Goal: Find specific fact: Find specific fact

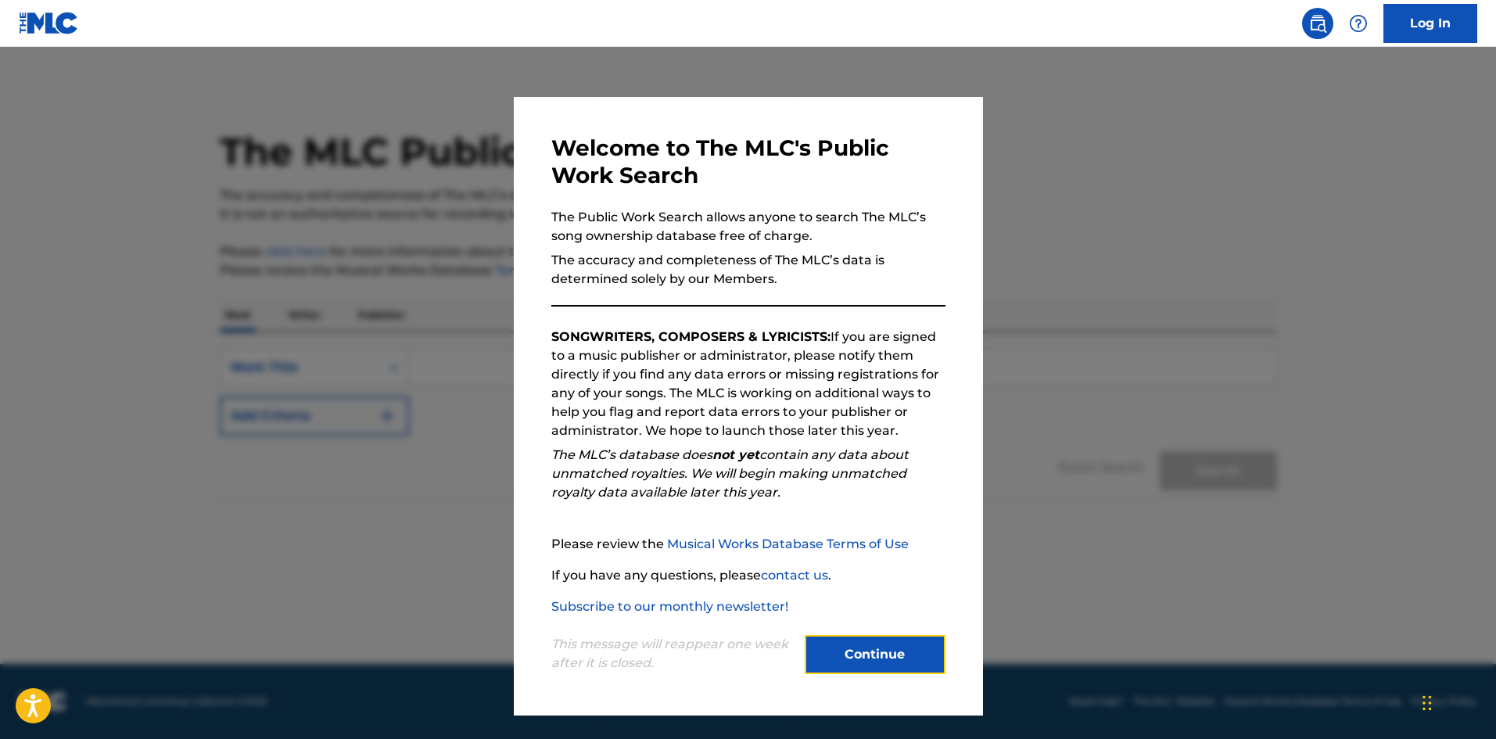
click at [887, 648] on button "Continue" at bounding box center [875, 654] width 141 height 39
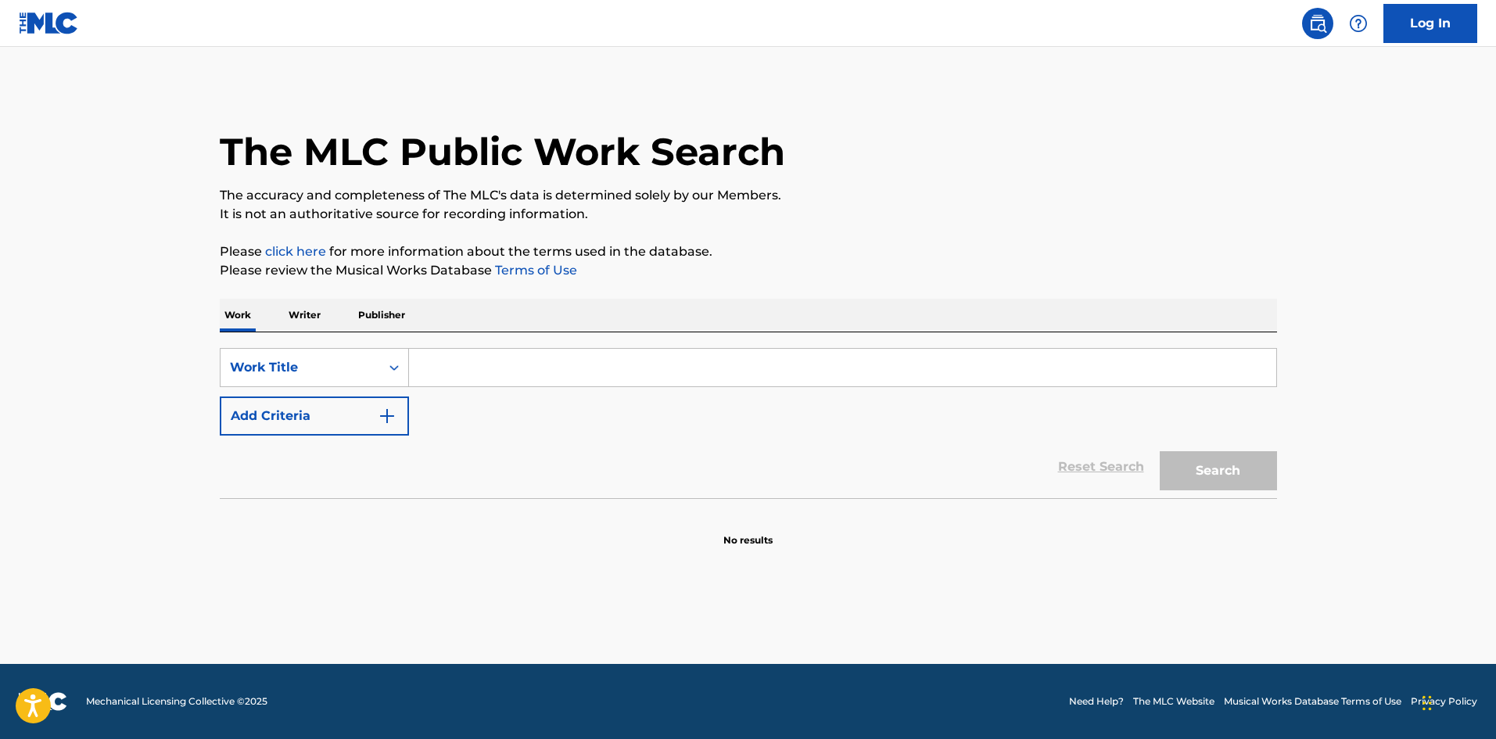
click at [456, 374] on input "Search Form" at bounding box center [842, 368] width 867 height 38
type input "Yeshua"
click at [1202, 477] on button "Search" at bounding box center [1217, 470] width 117 height 39
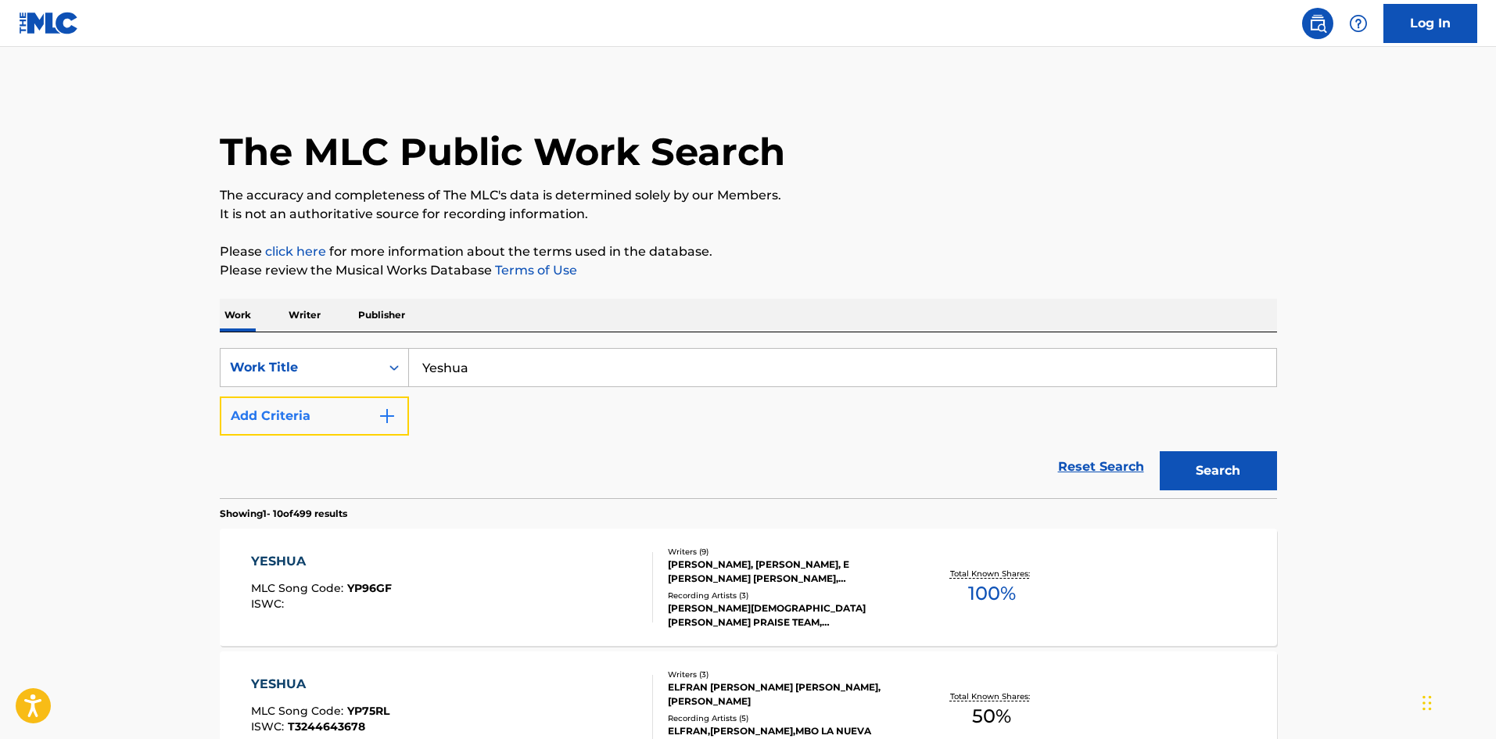
click at [388, 422] on img "Search Form" at bounding box center [387, 416] width 19 height 19
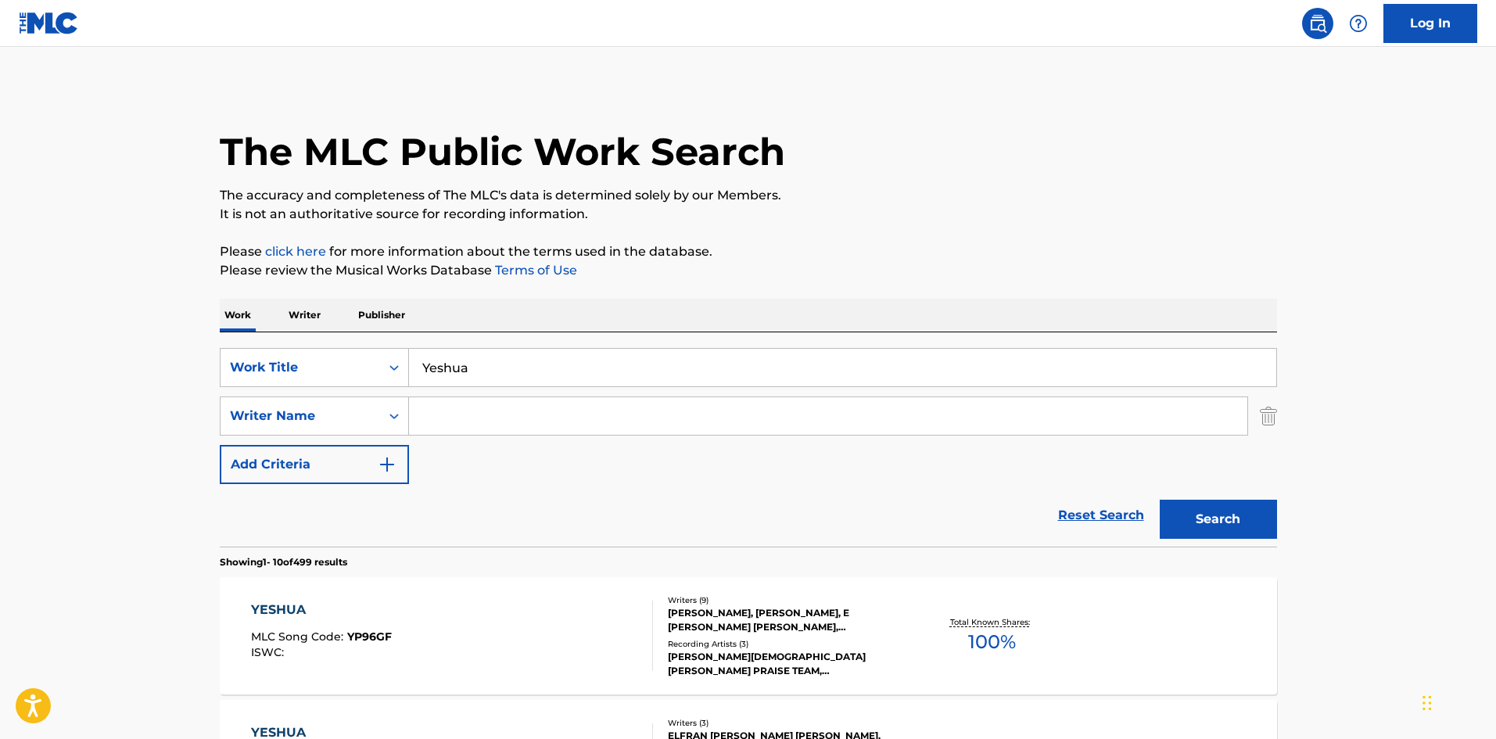
click at [428, 416] on input "Search Form" at bounding box center [828, 416] width 838 height 38
paste input "A"
click at [437, 419] on input "Search Form" at bounding box center [828, 416] width 838 height 38
type input "[PERSON_NAME]"
click at [1242, 521] on button "Search" at bounding box center [1217, 519] width 117 height 39
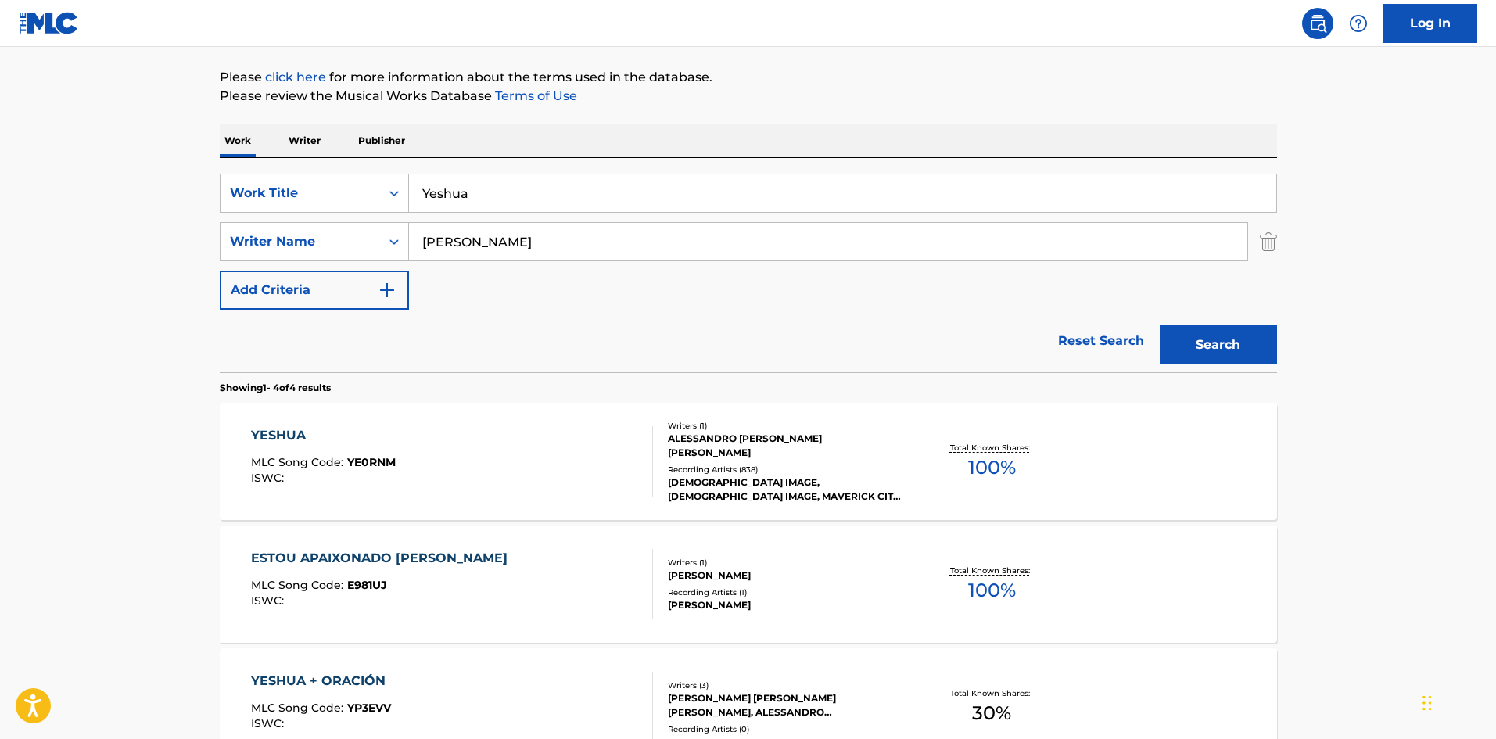
scroll to position [156, 0]
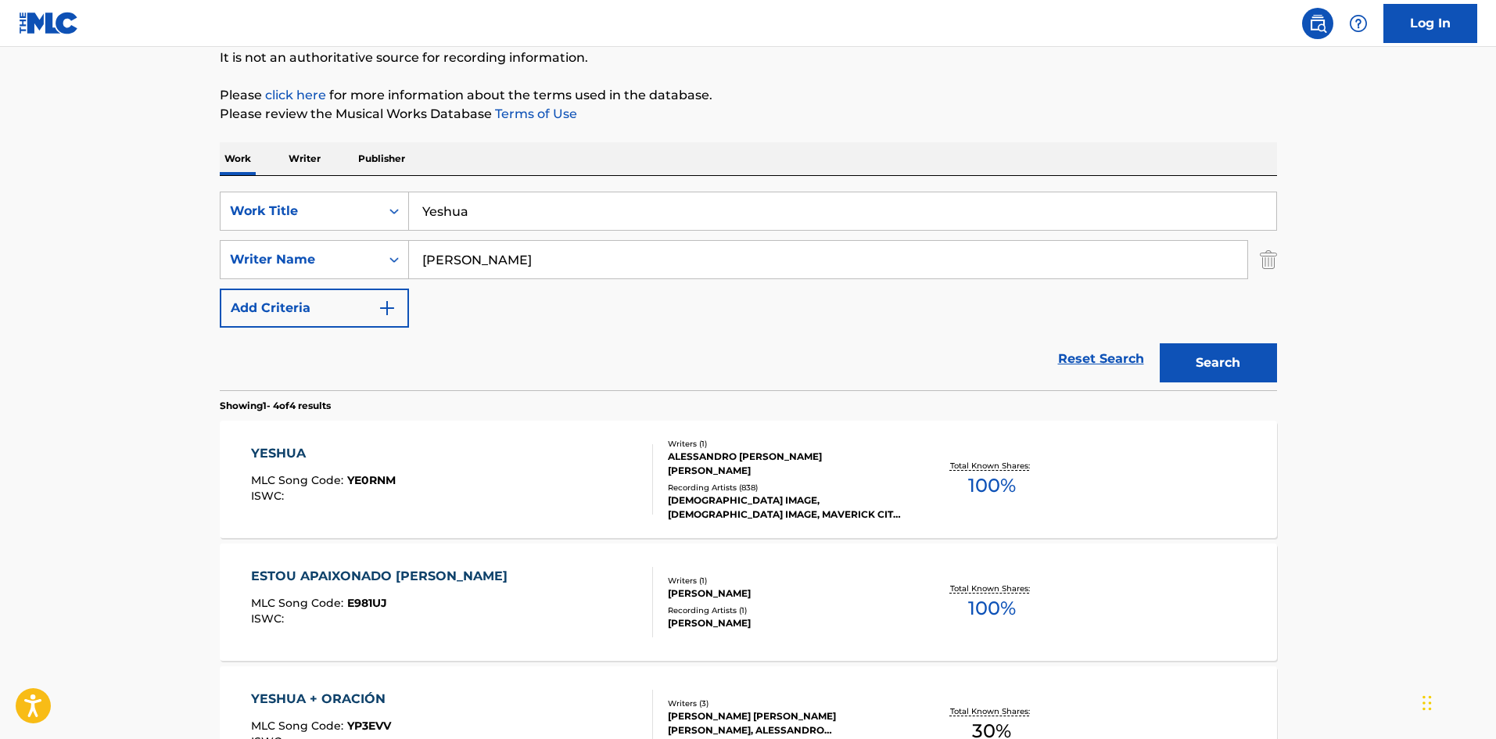
click at [280, 446] on div "YESHUA" at bounding box center [323, 453] width 145 height 19
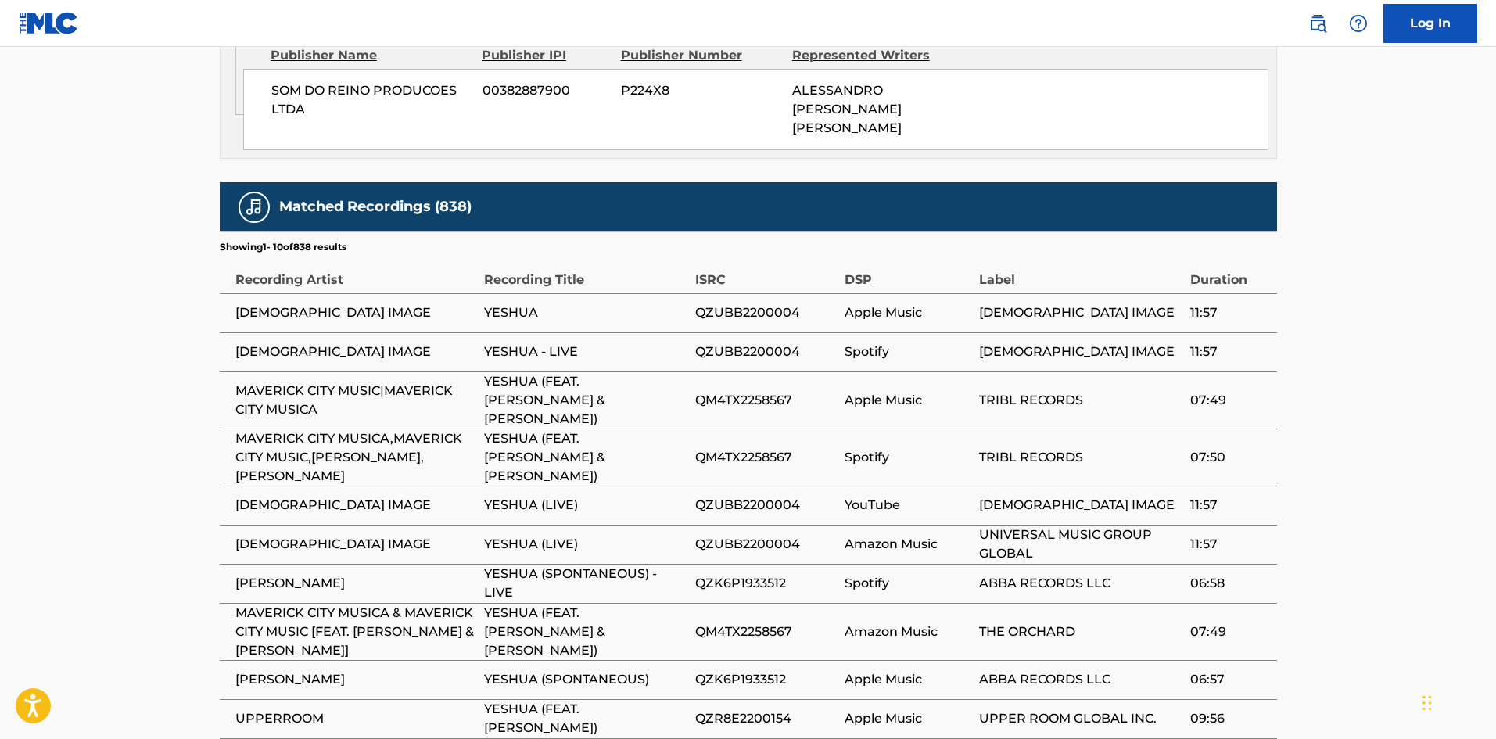
scroll to position [938, 0]
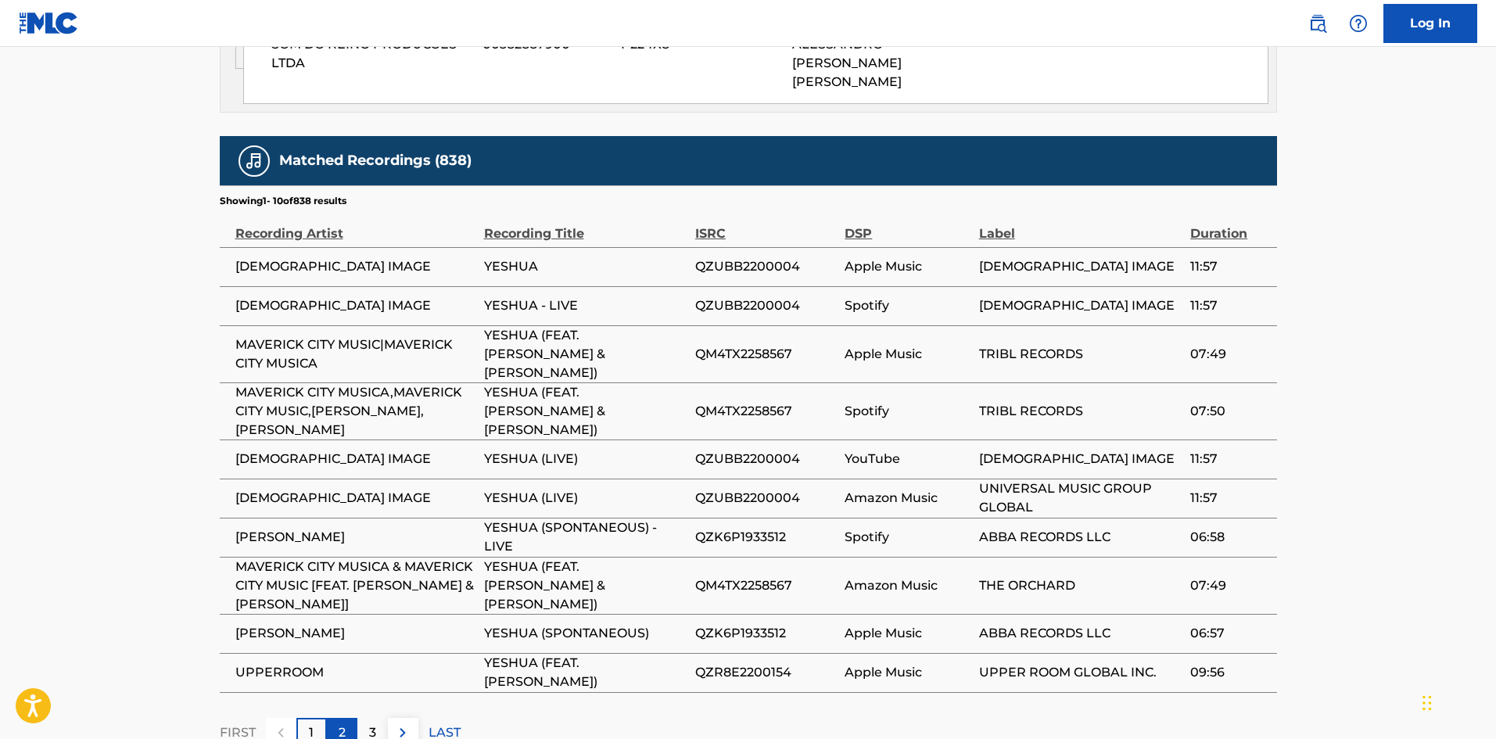
click at [349, 718] on div "2" at bounding box center [342, 733] width 30 height 30
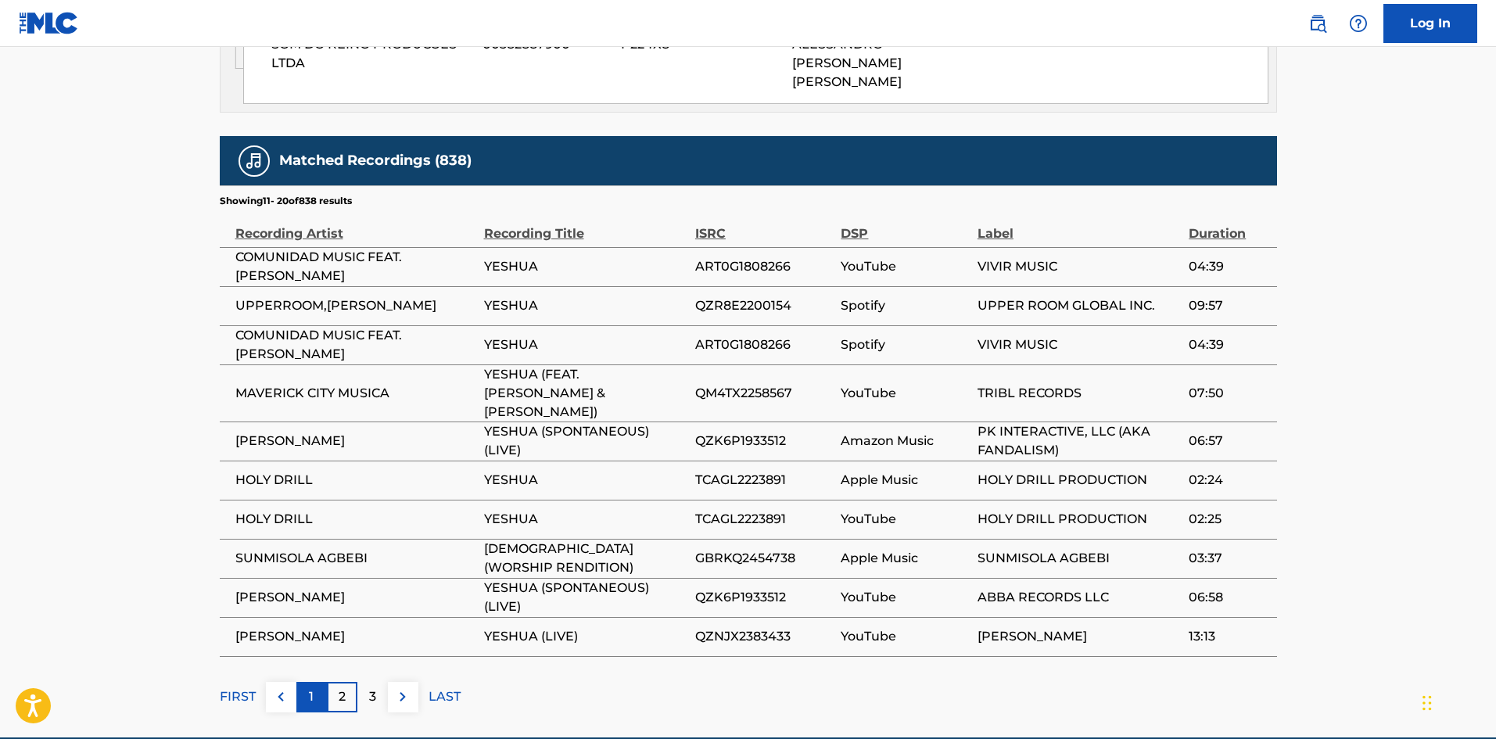
click at [303, 682] on div "1" at bounding box center [311, 697] width 30 height 30
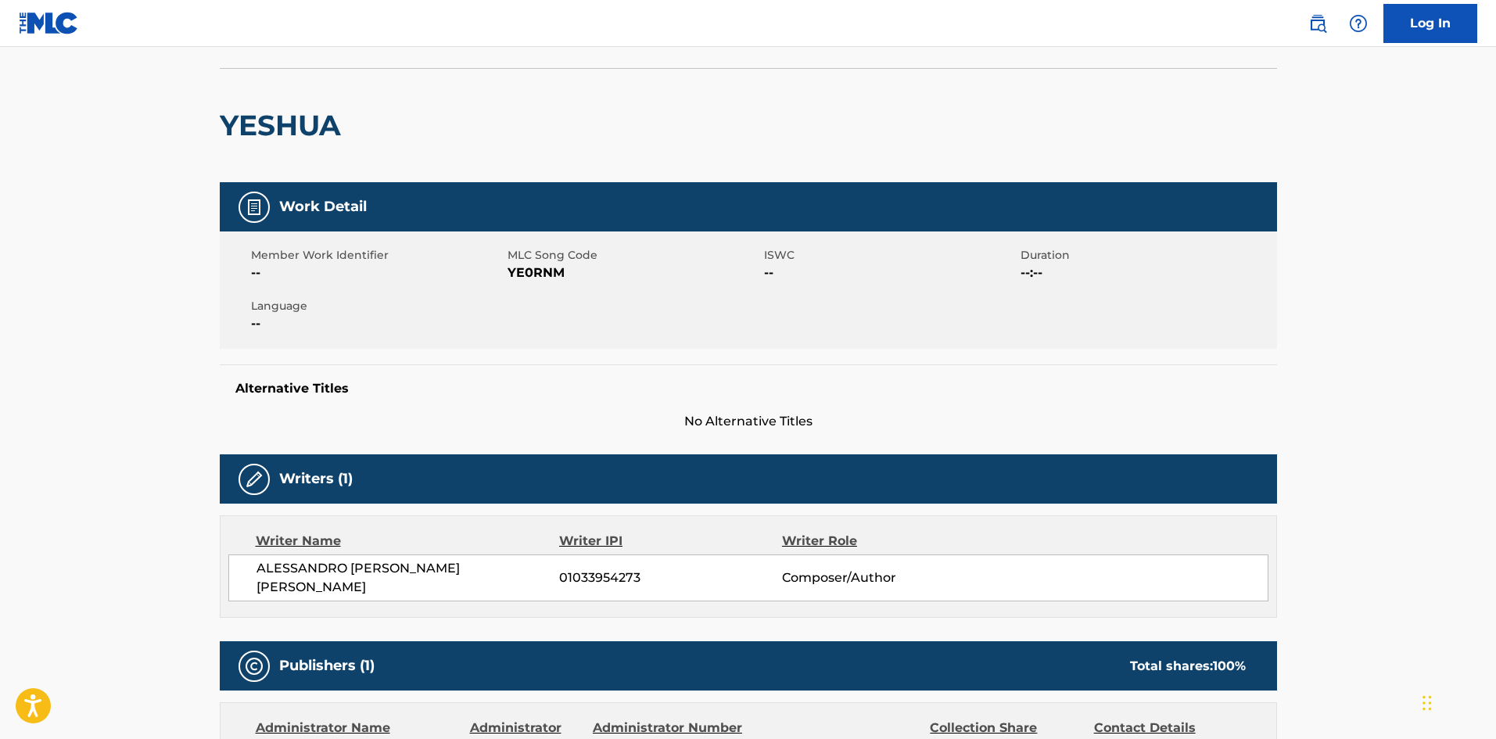
scroll to position [78, 0]
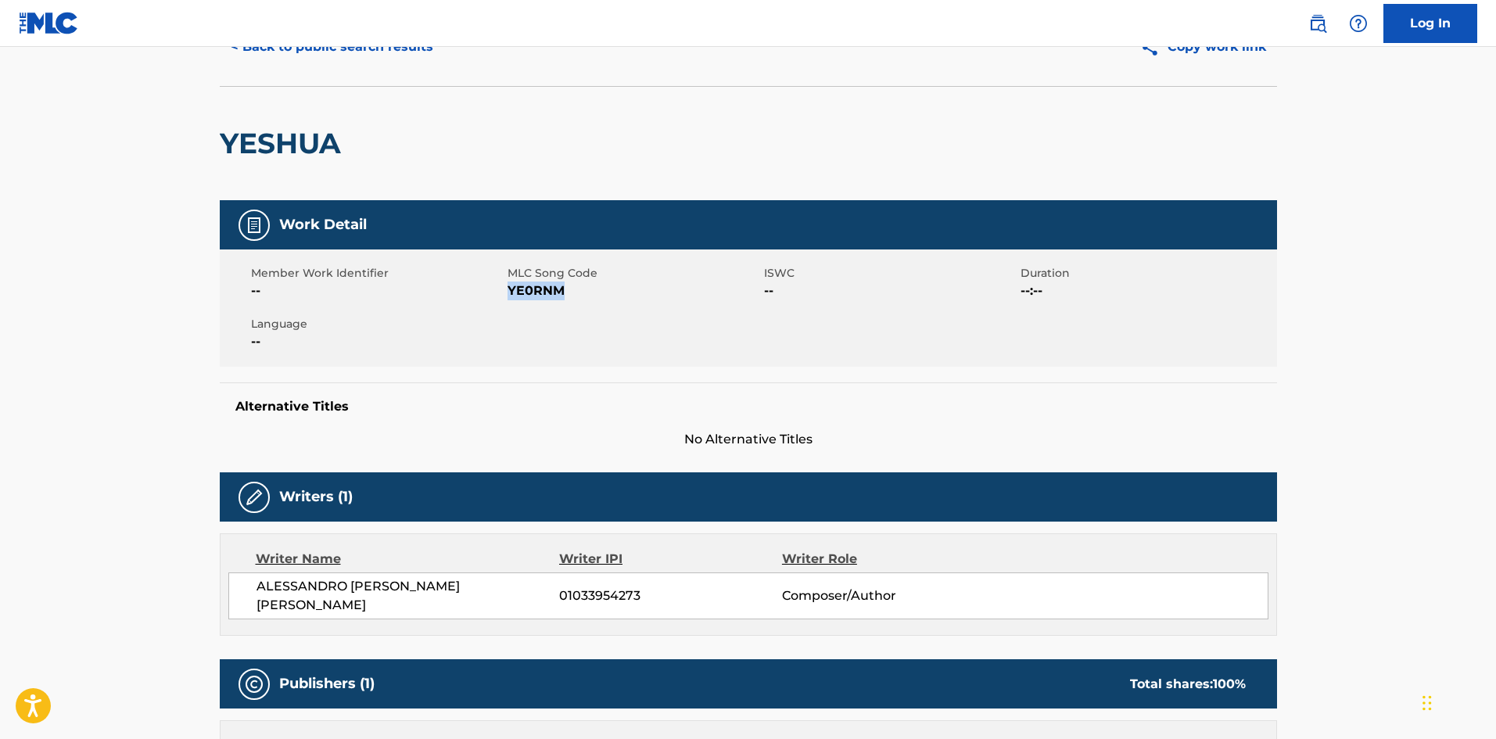
drag, startPoint x: 567, startPoint y: 294, endPoint x: 507, endPoint y: 296, distance: 59.4
click at [507, 296] on span "YE0RNM" at bounding box center [633, 290] width 253 height 19
copy span "YE0RNM"
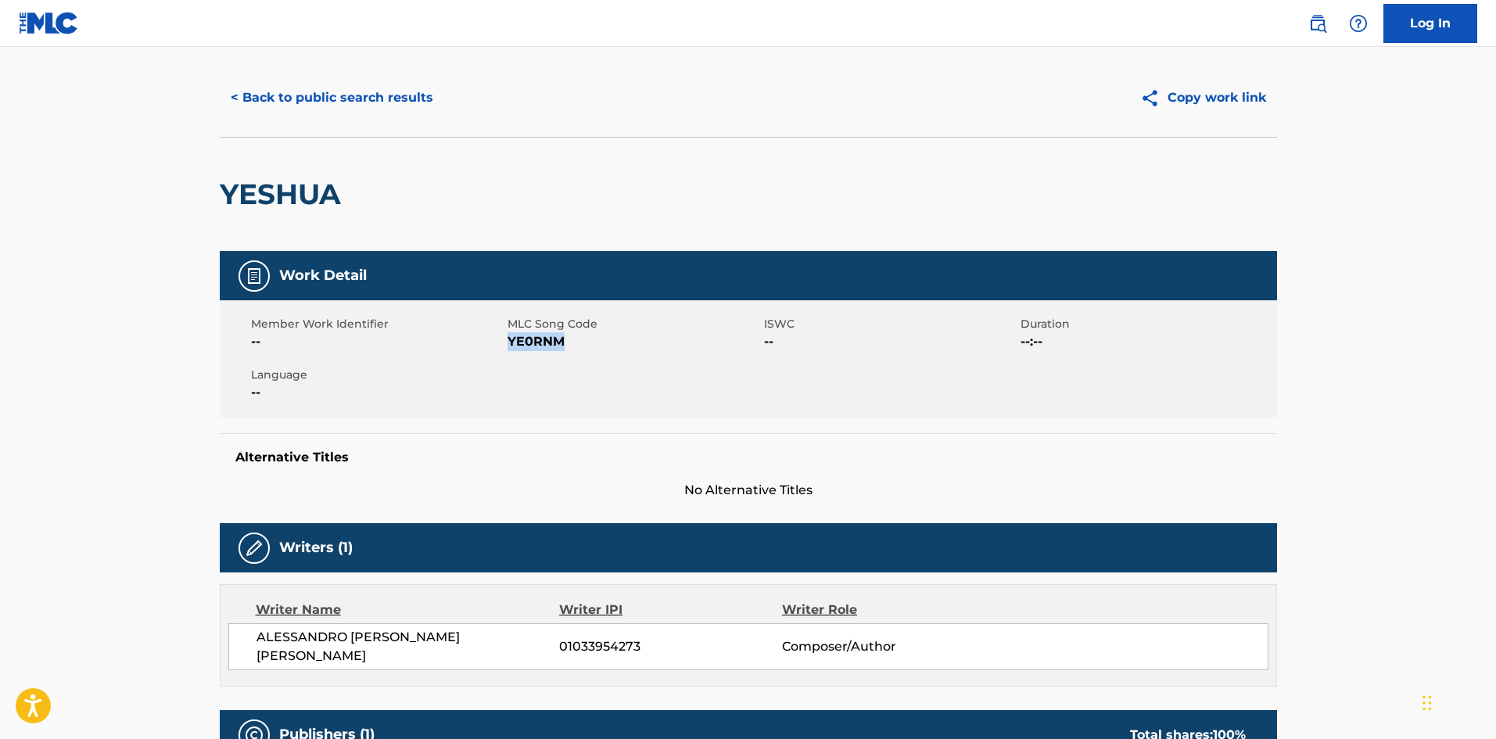
scroll to position [0, 0]
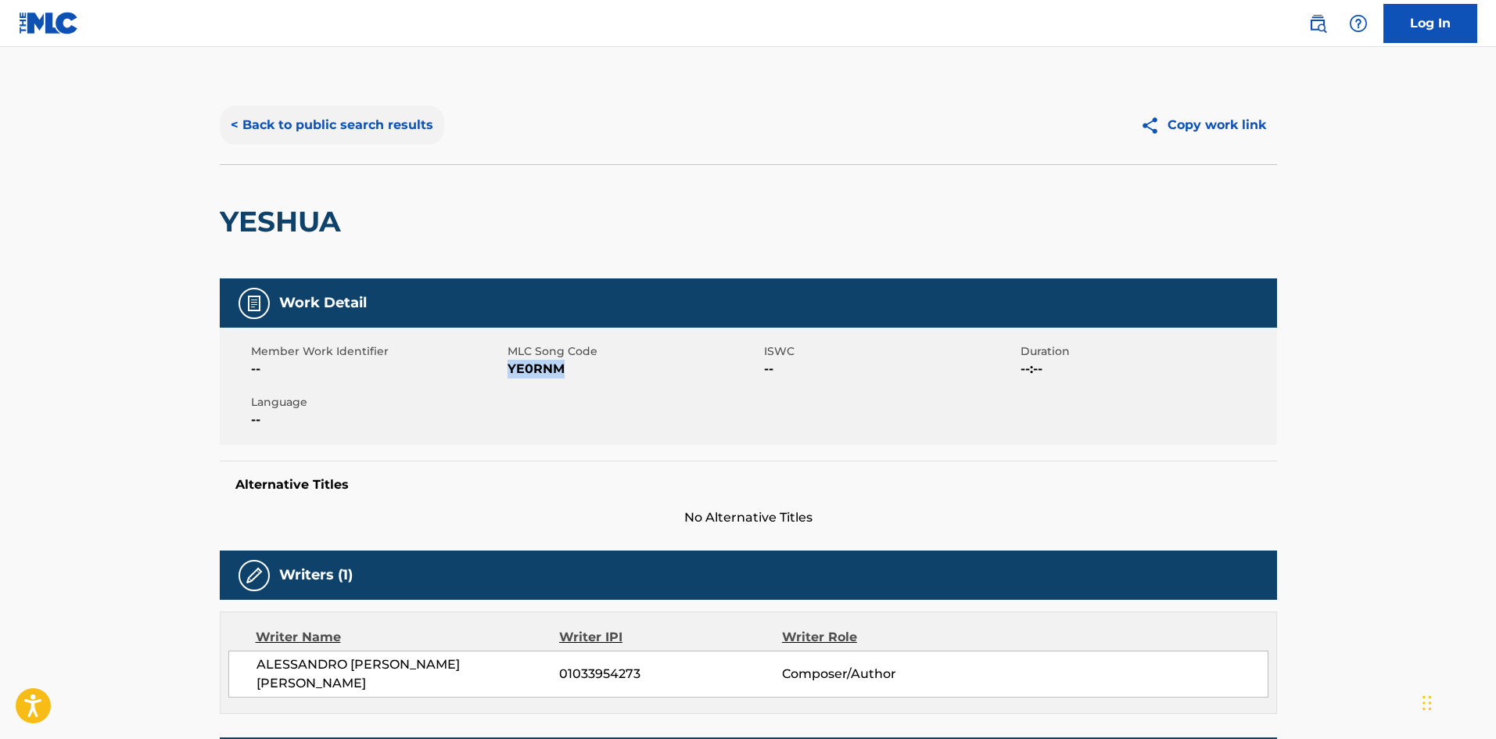
click at [307, 127] on button "< Back to public search results" at bounding box center [332, 125] width 224 height 39
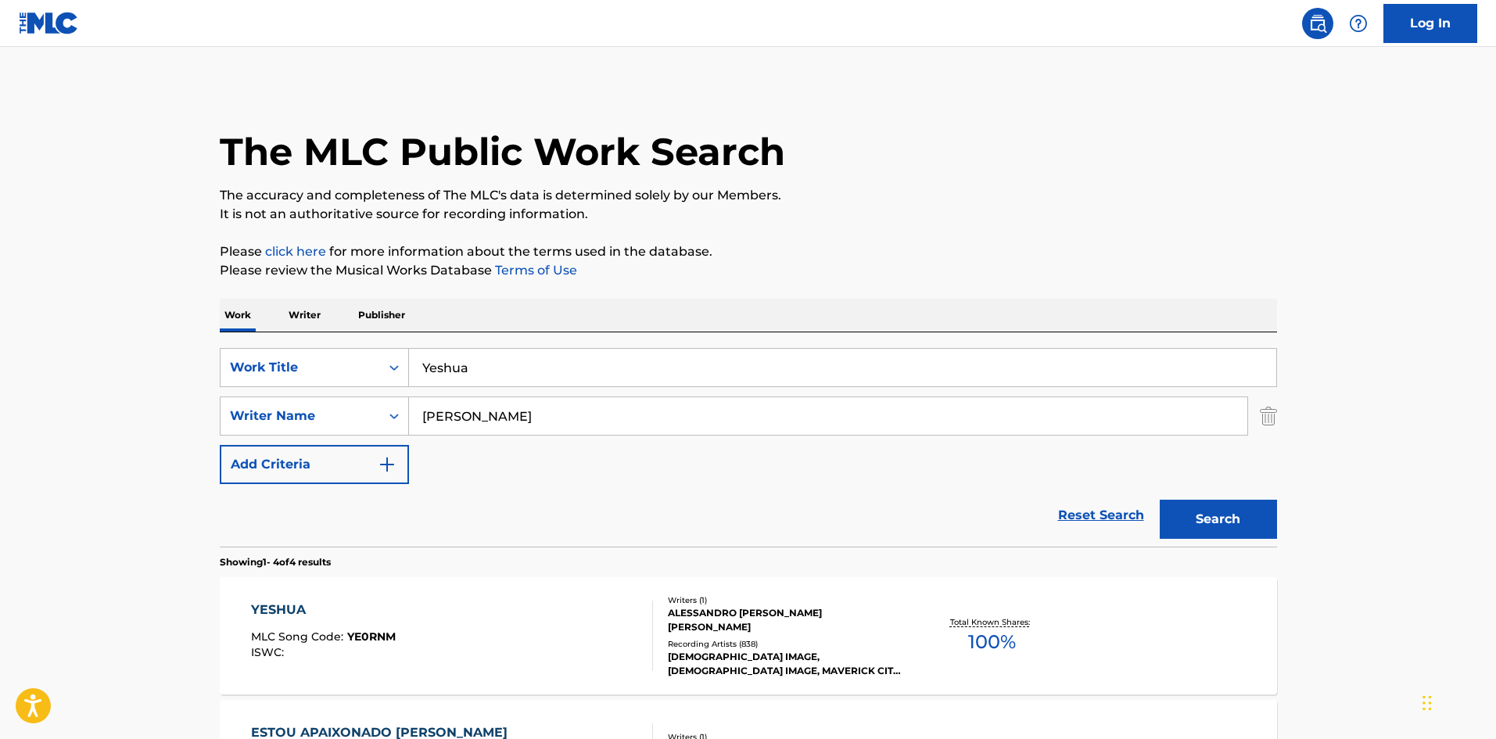
scroll to position [156, 0]
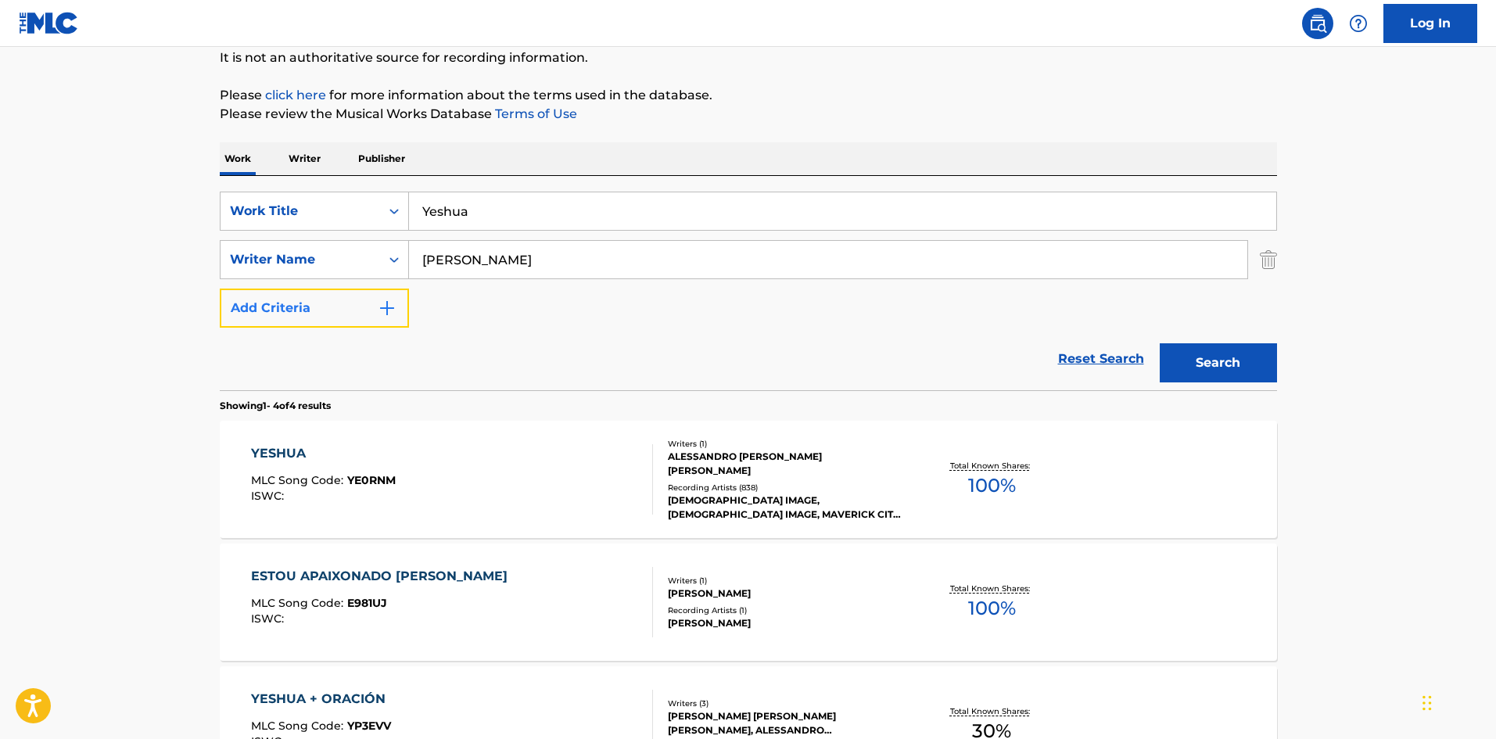
click at [384, 314] on img "Search Form" at bounding box center [387, 308] width 19 height 19
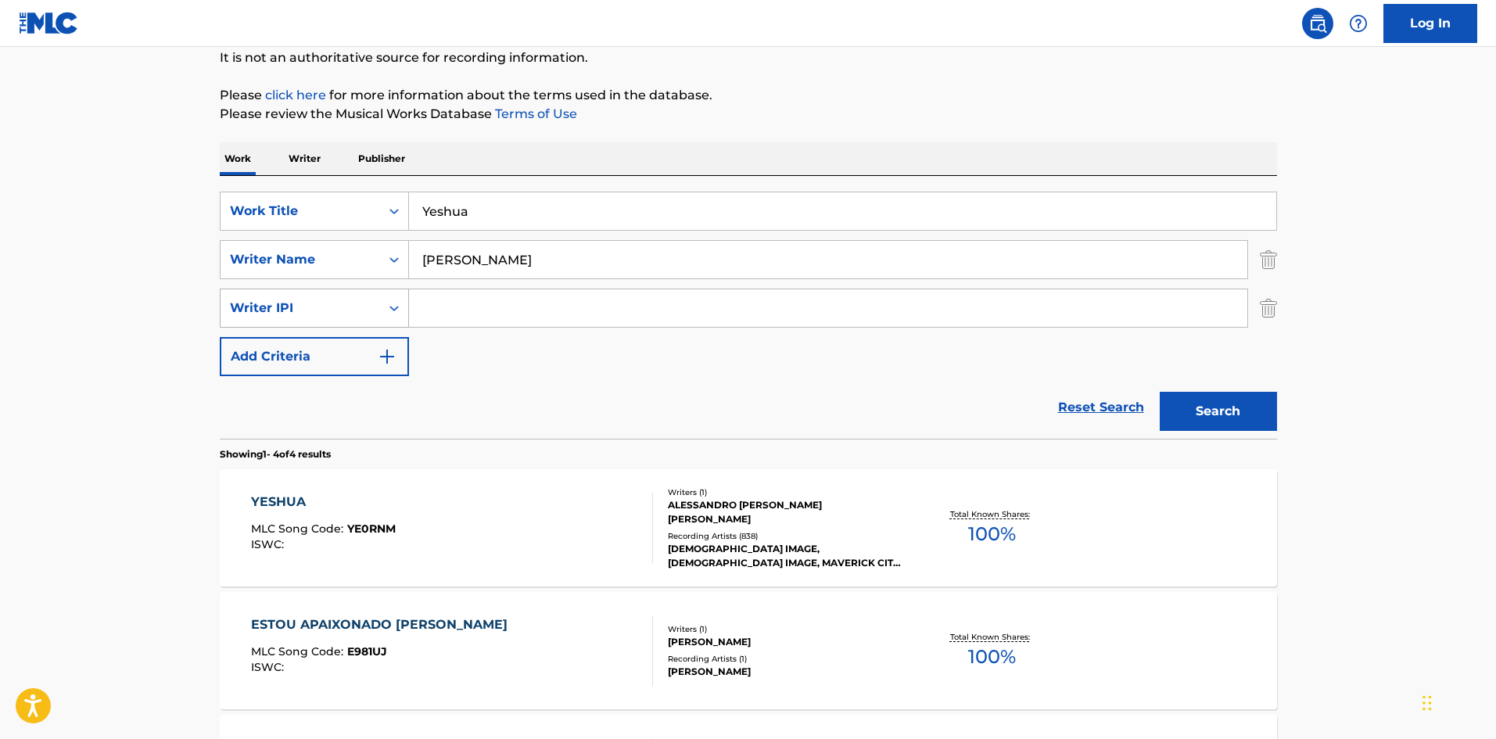
click at [383, 310] on div "Search Form" at bounding box center [394, 308] width 28 height 28
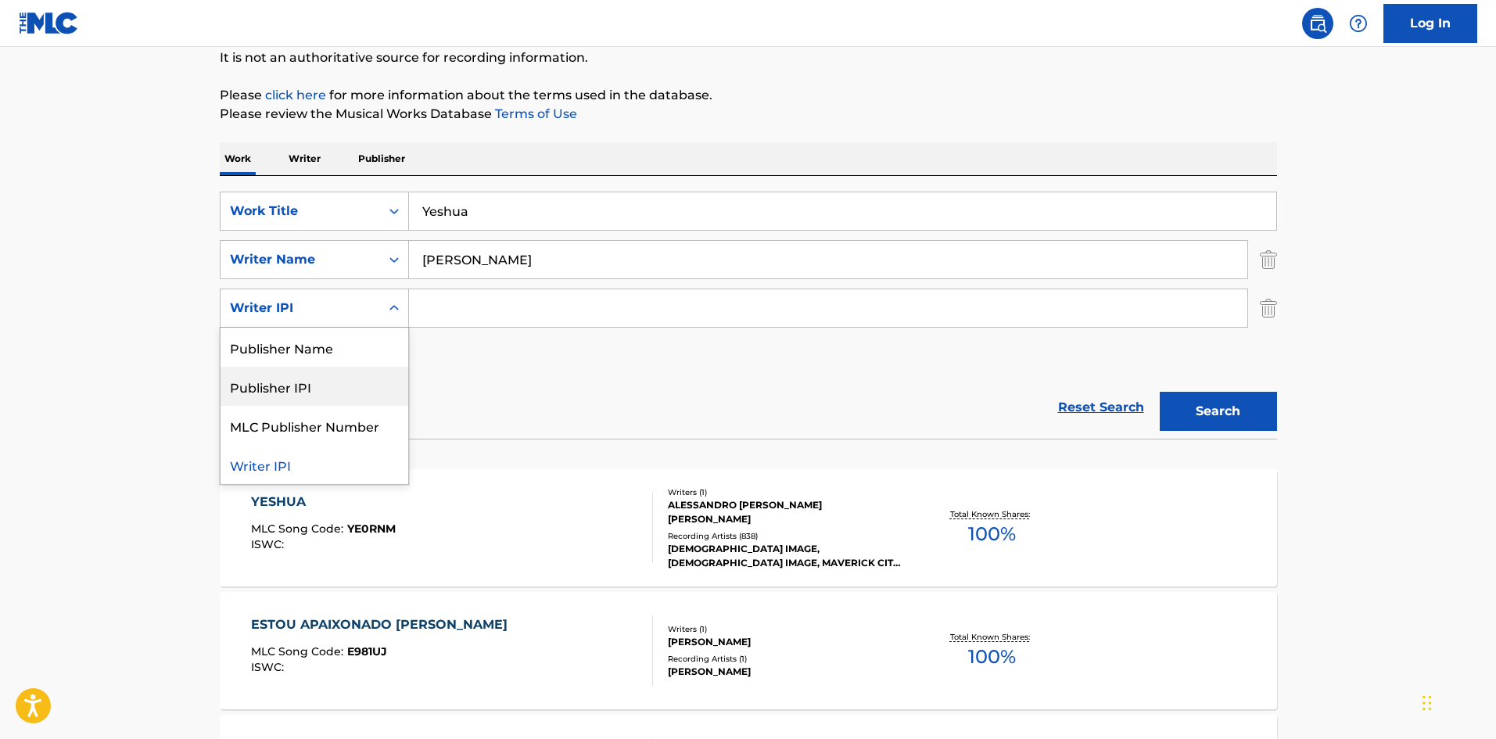
click at [611, 311] on input "Search Form" at bounding box center [828, 308] width 838 height 38
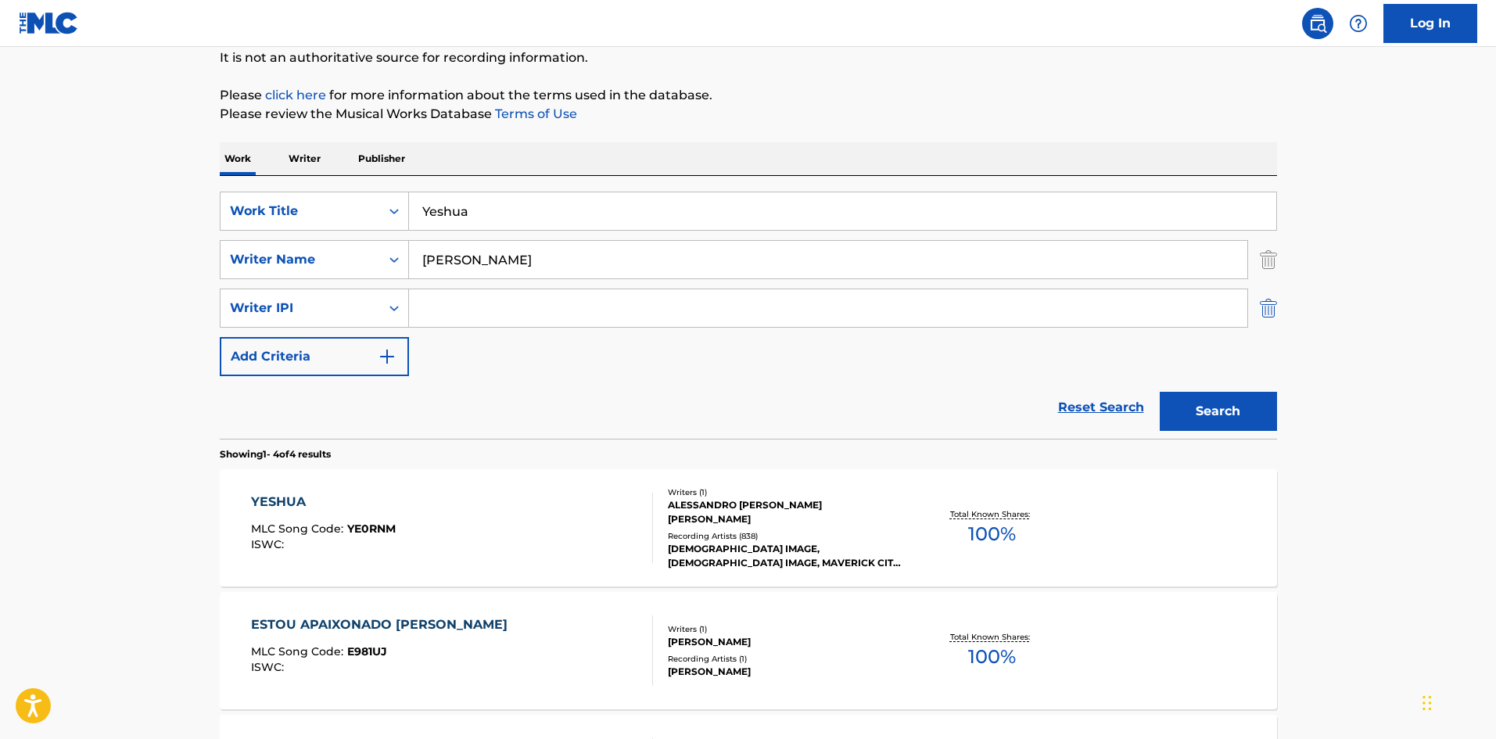
click at [1263, 313] on img "Search Form" at bounding box center [1268, 307] width 17 height 39
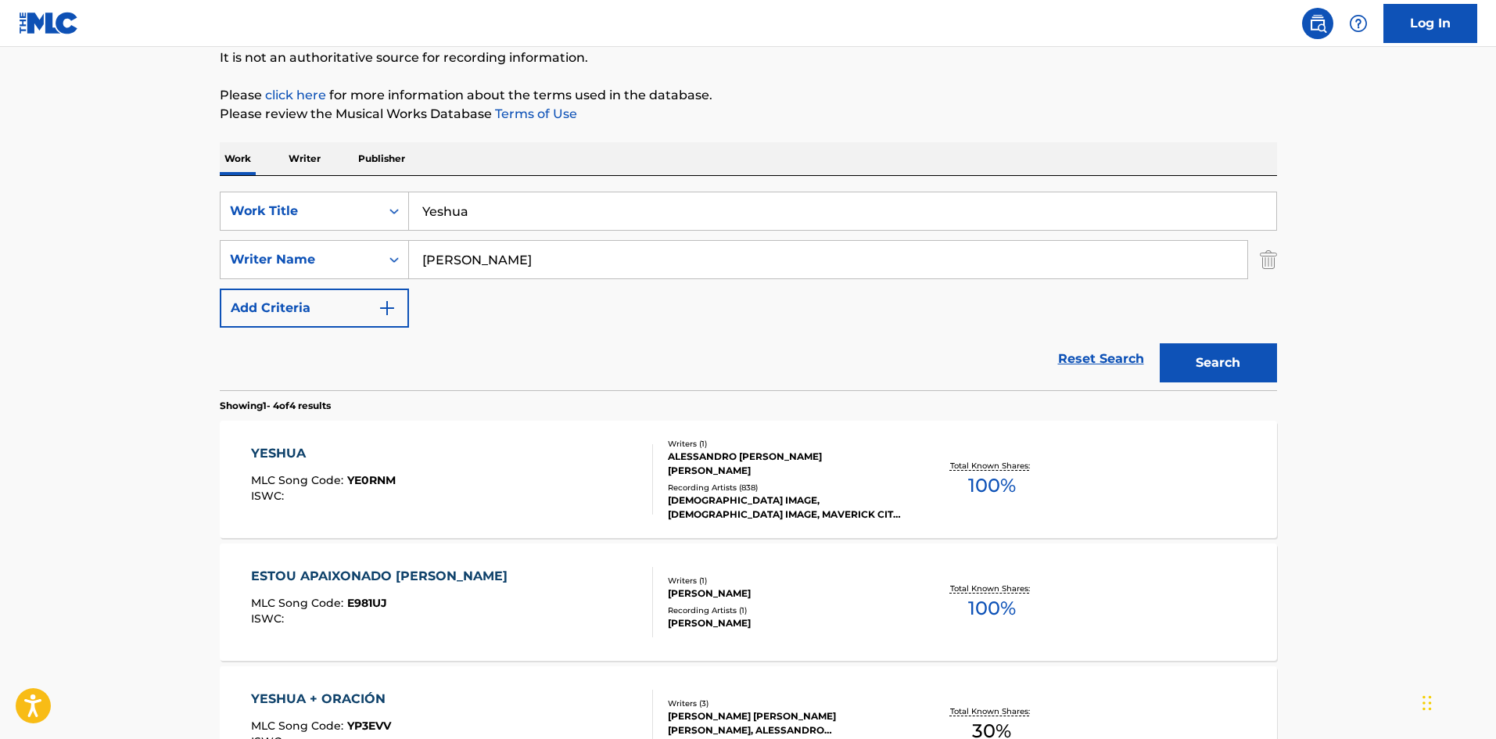
scroll to position [313, 0]
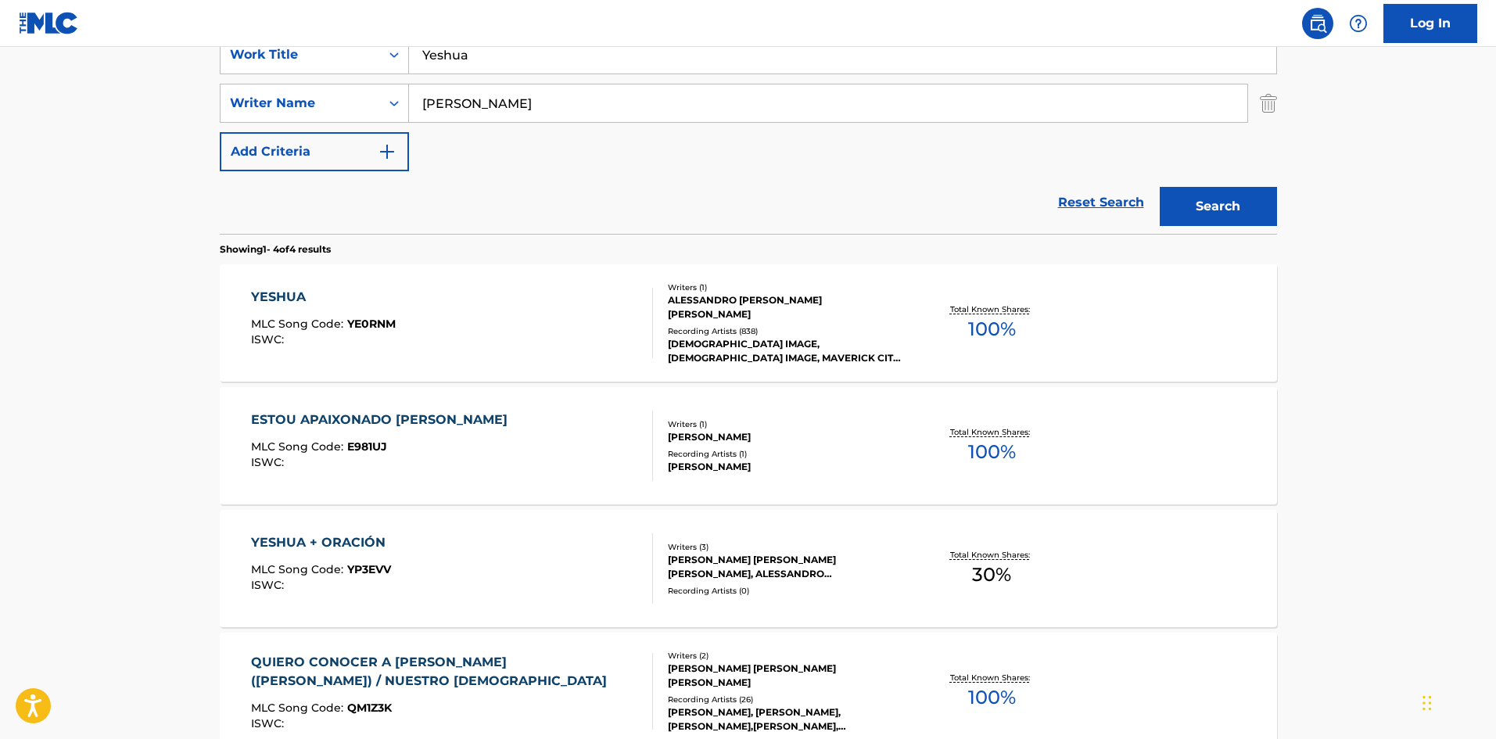
click at [282, 301] on div "YESHUA" at bounding box center [323, 297] width 145 height 19
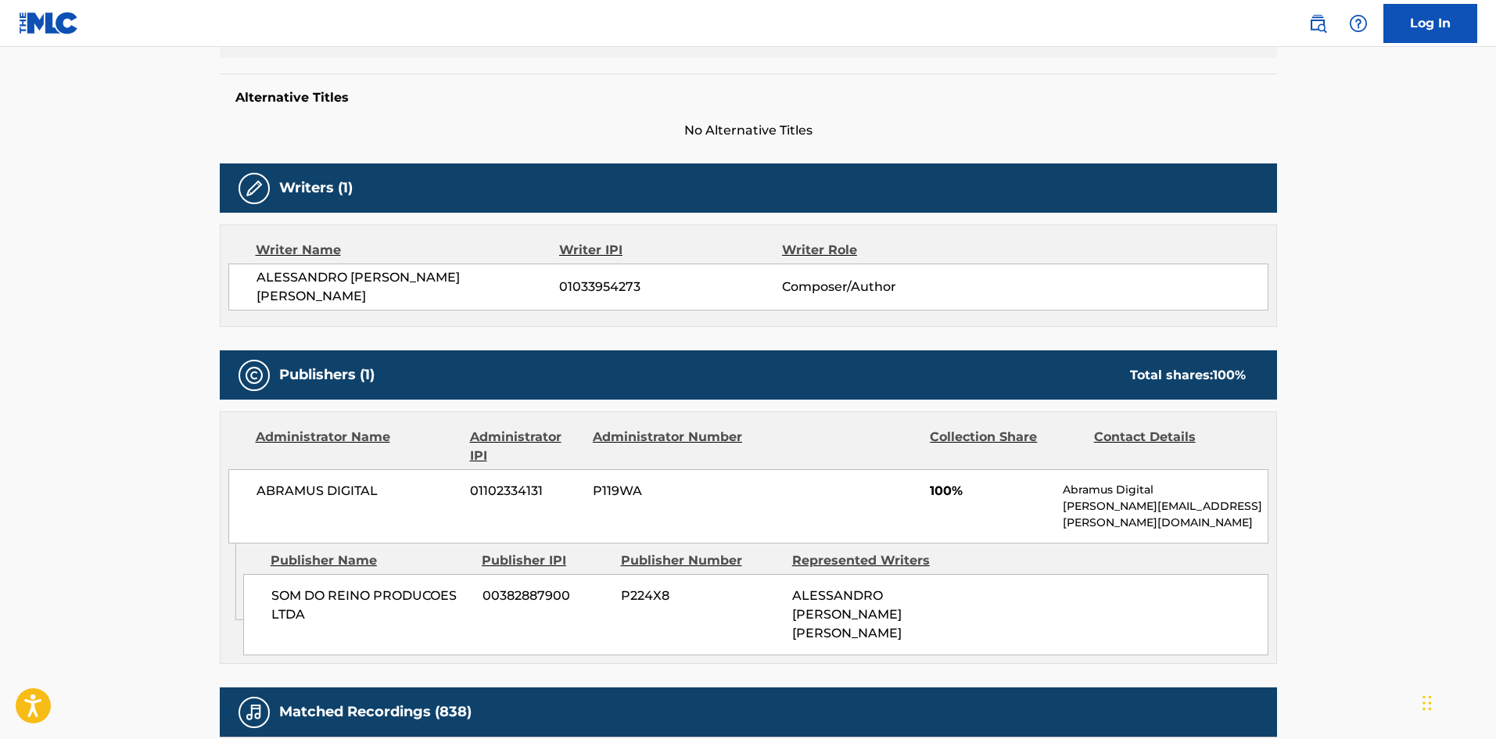
scroll to position [391, 0]
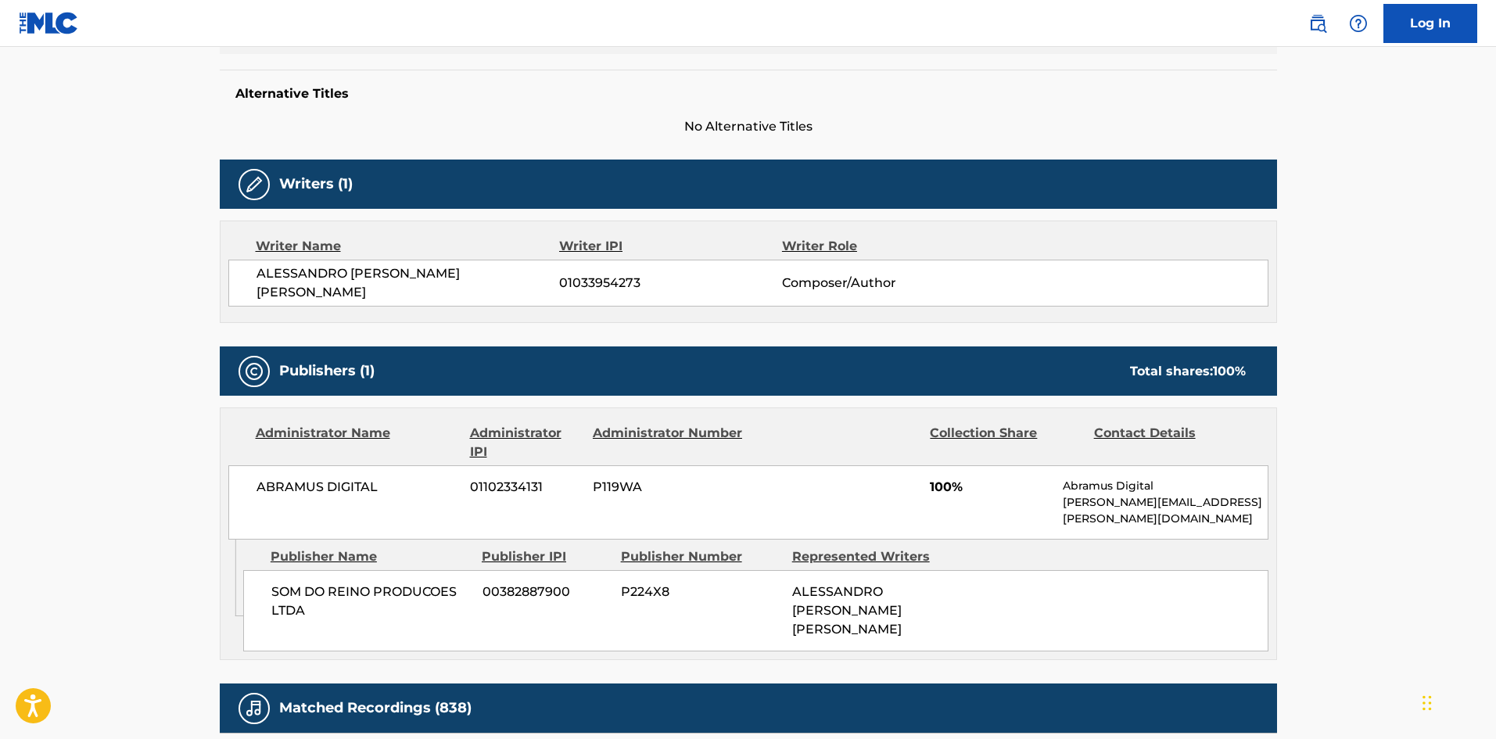
click at [362, 582] on span "SOM DO REINO PRODUCOES LTDA" at bounding box center [370, 601] width 199 height 38
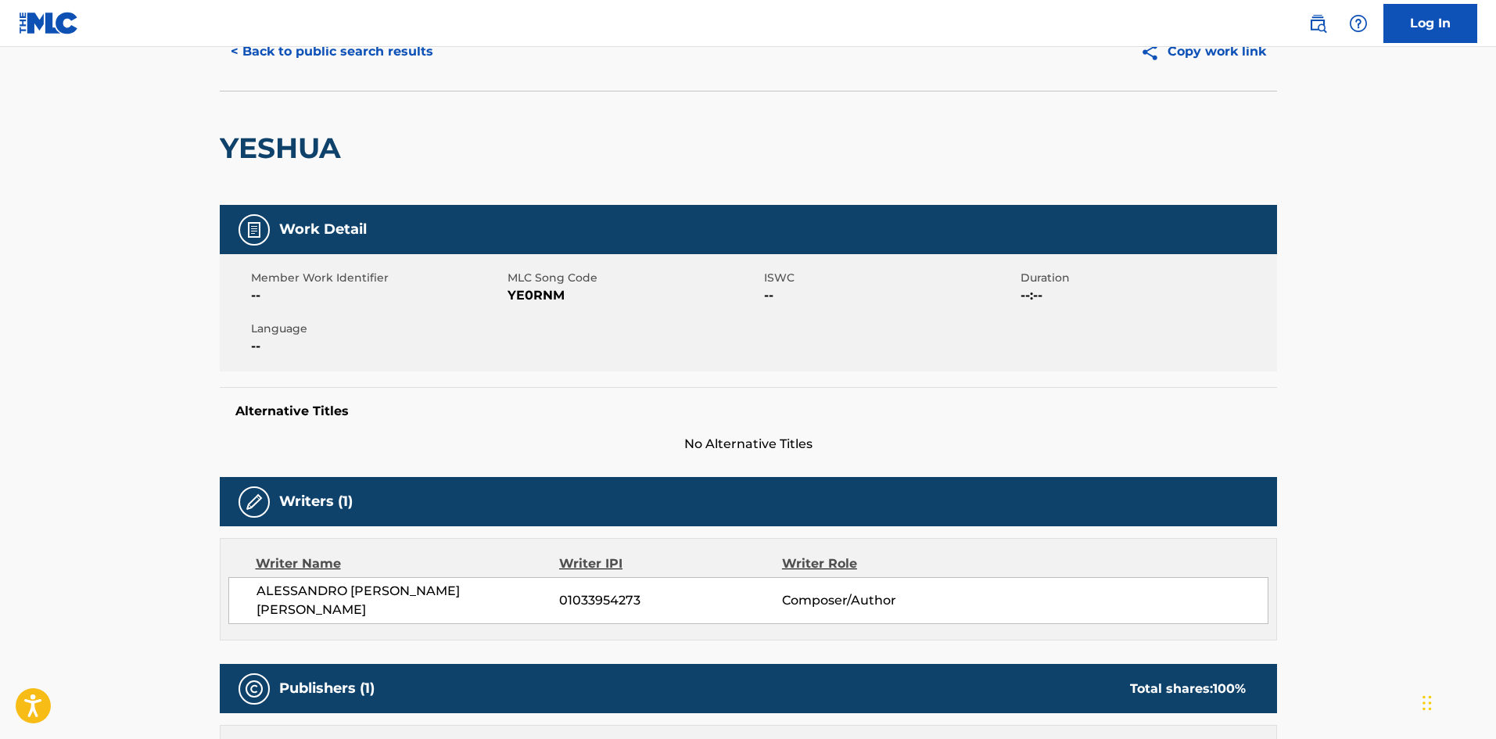
scroll to position [235, 0]
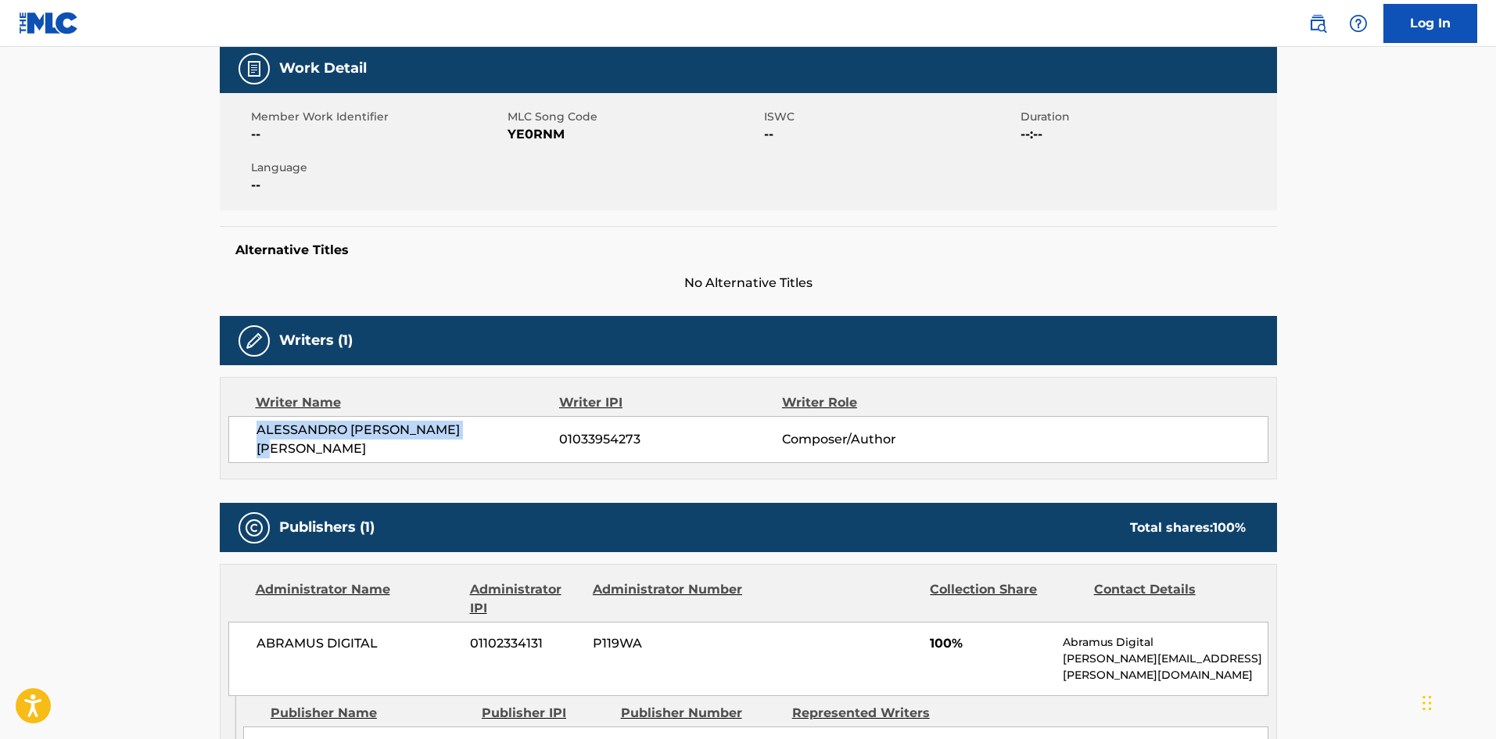
drag, startPoint x: 481, startPoint y: 433, endPoint x: 253, endPoint y: 429, distance: 227.5
click at [253, 429] on div "[PERSON_NAME] [PERSON_NAME] 01033954273 Composer/Author" at bounding box center [748, 439] width 1040 height 47
copy span "ALESSANDRO [PERSON_NAME] [PERSON_NAME]"
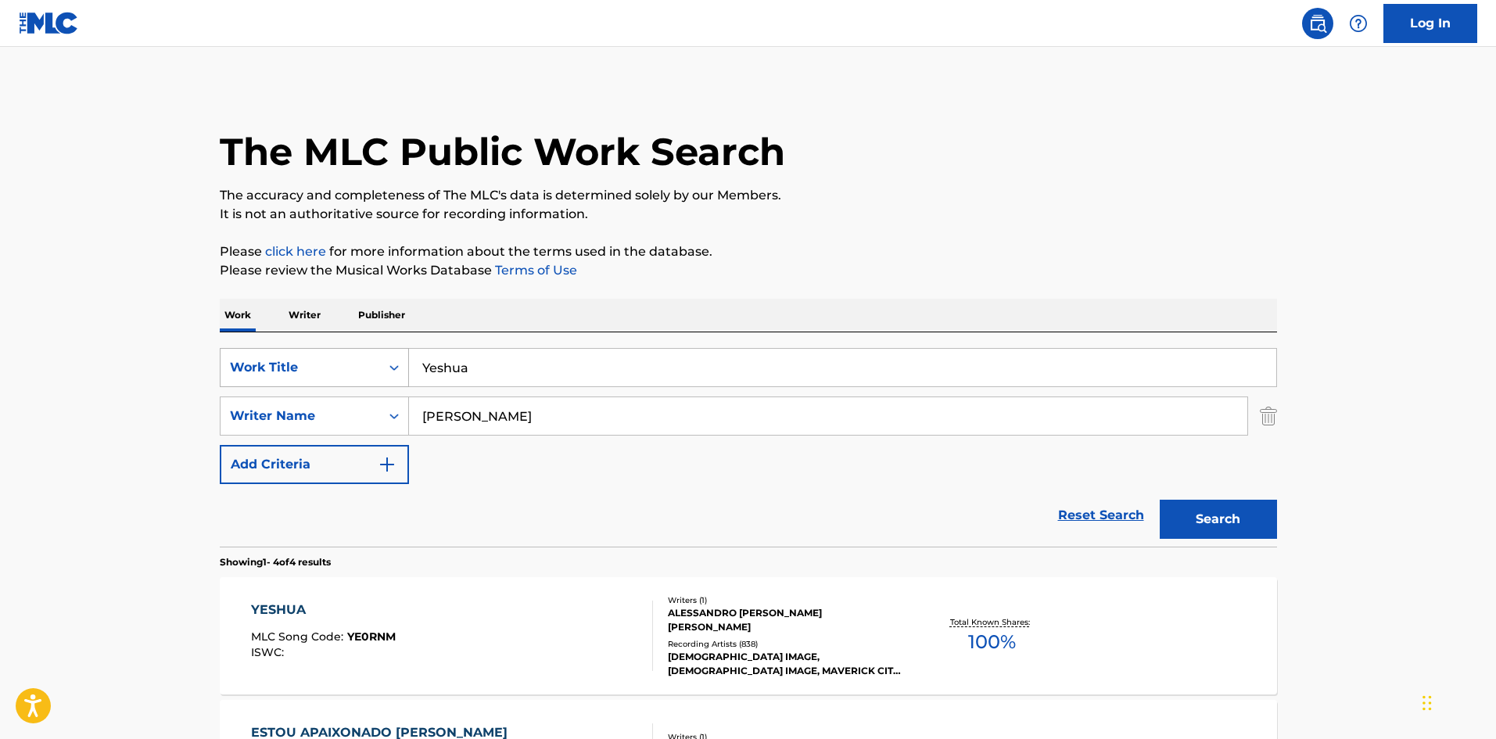
drag, startPoint x: 486, startPoint y: 367, endPoint x: 403, endPoint y: 365, distance: 82.1
click at [403, 365] on div "SearchWithCriteria8eb32b67-025e-4b29-9589-6921a46cb04d Work Title Yeshua" at bounding box center [748, 367] width 1057 height 39
type input "Have Yourself a Merry Little Christmas"
drag, startPoint x: 511, startPoint y: 410, endPoint x: 416, endPoint y: 416, distance: 94.8
click at [416, 416] on input "[PERSON_NAME]" at bounding box center [828, 416] width 838 height 38
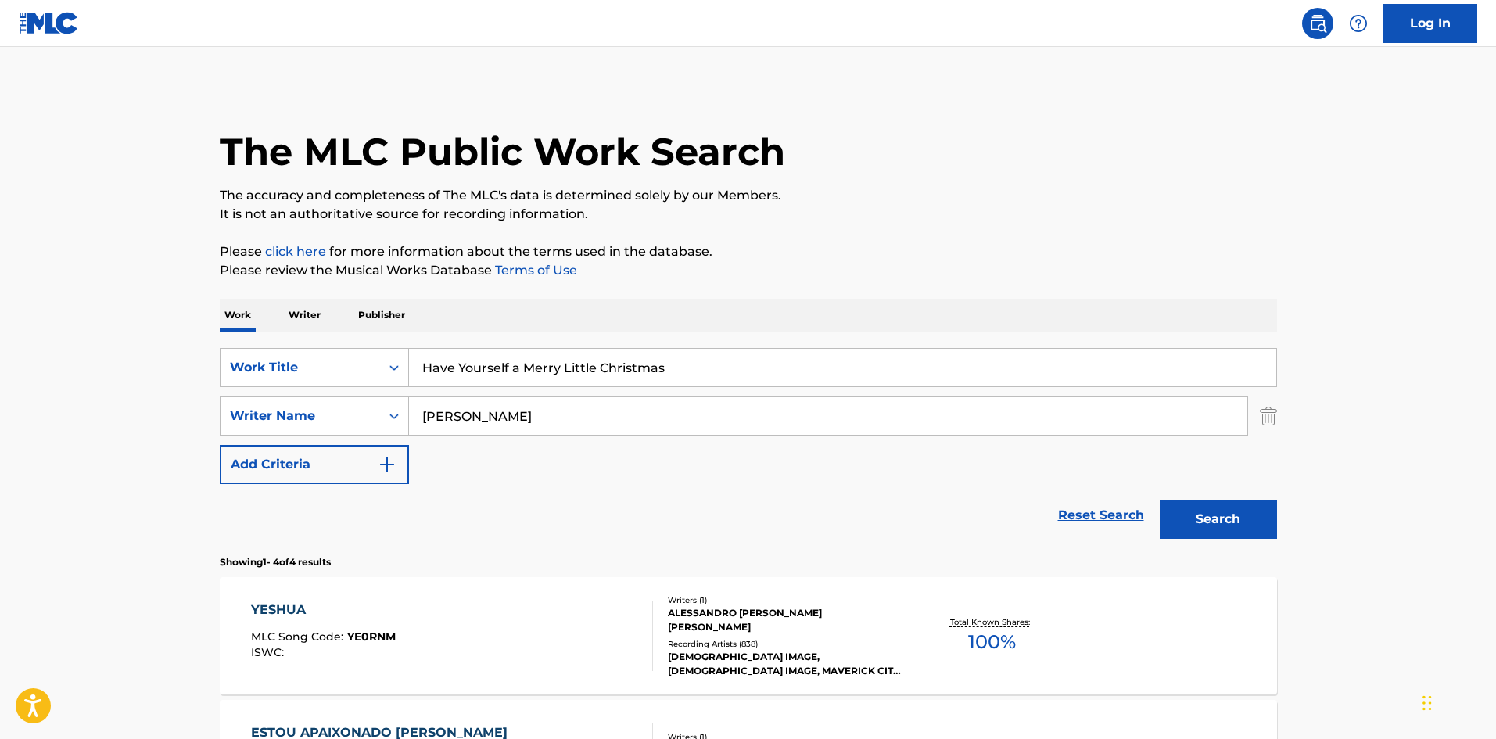
type input "s"
paste input "[PERSON_NAME], [PERSON_NAME]"
click at [1202, 520] on button "Search" at bounding box center [1217, 519] width 117 height 39
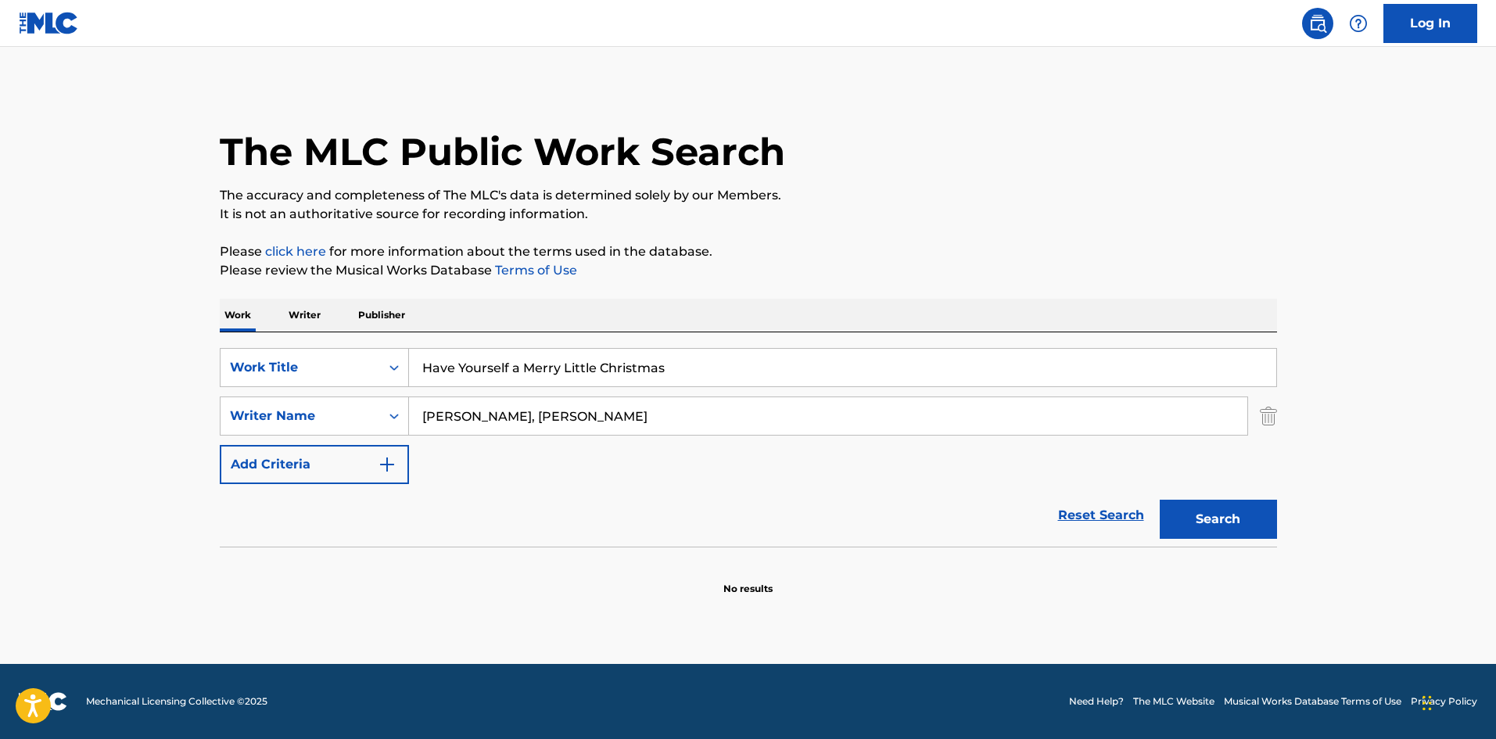
click at [610, 412] on input "[PERSON_NAME], [PERSON_NAME]" at bounding box center [828, 416] width 838 height 38
drag, startPoint x: 610, startPoint y: 412, endPoint x: 503, endPoint y: 413, distance: 107.1
click at [503, 413] on input "[PERSON_NAME], [PERSON_NAME]" at bounding box center [828, 416] width 838 height 38
type input "[PERSON_NAME]"
click at [1216, 526] on button "Search" at bounding box center [1217, 519] width 117 height 39
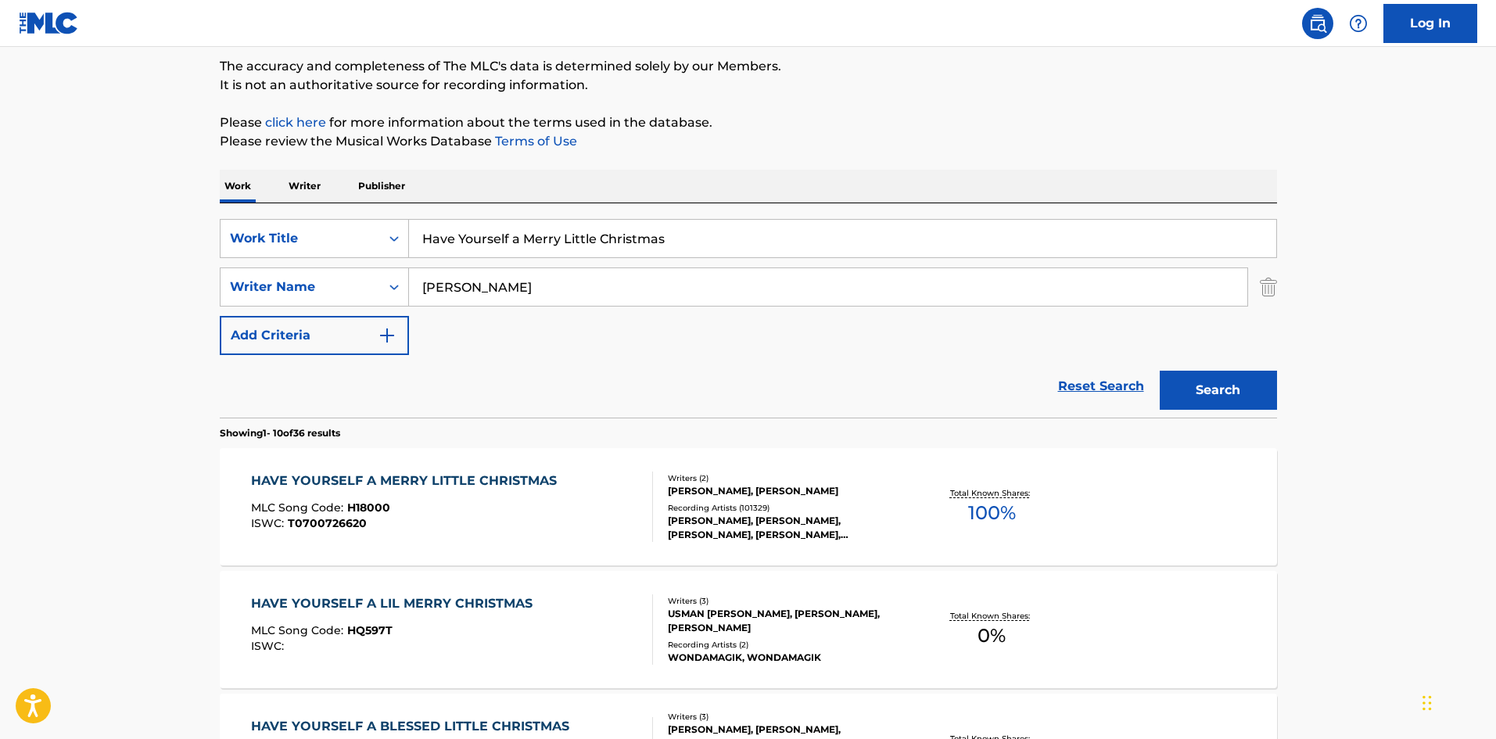
scroll to position [156, 0]
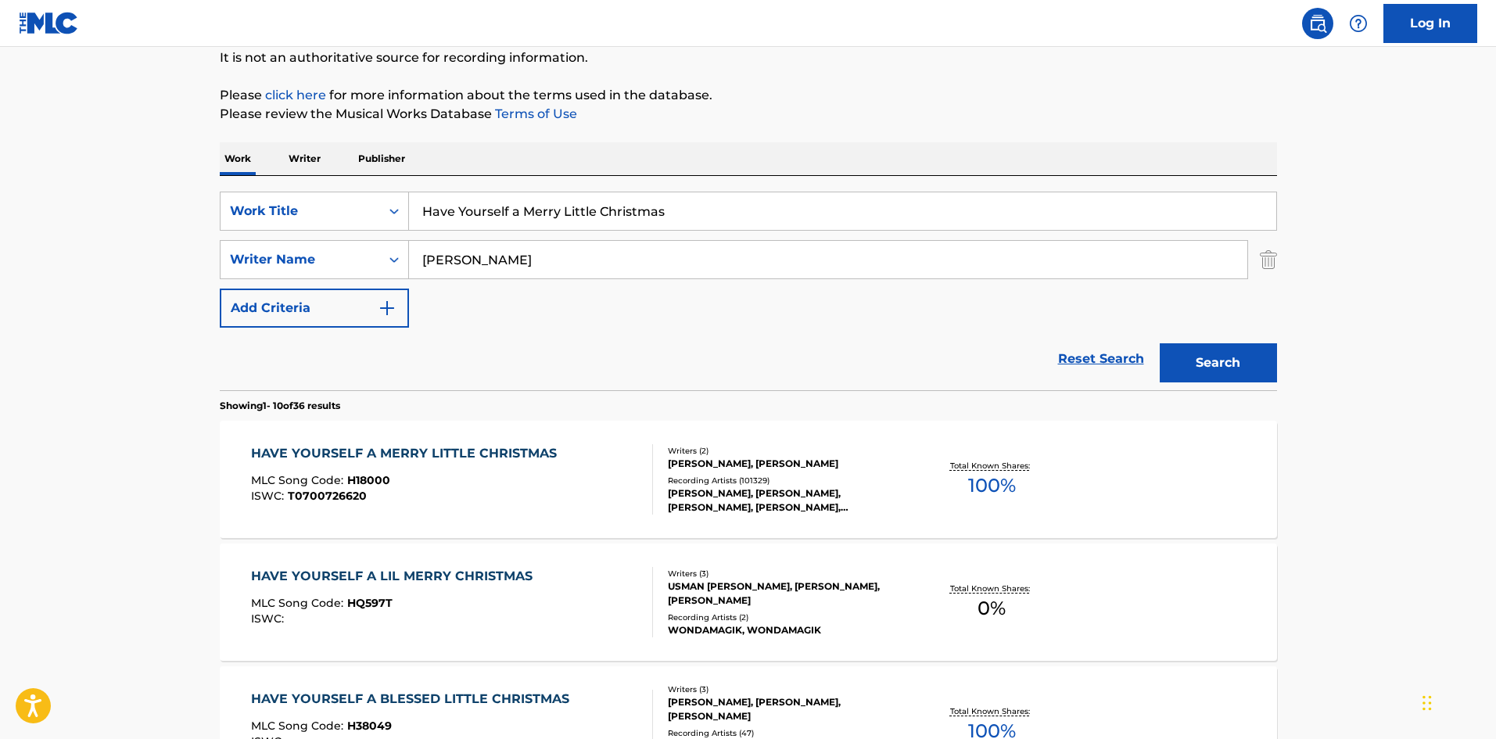
click at [438, 451] on div "HAVE YOURSELF A MERRY LITTLE CHRISTMAS" at bounding box center [408, 453] width 314 height 19
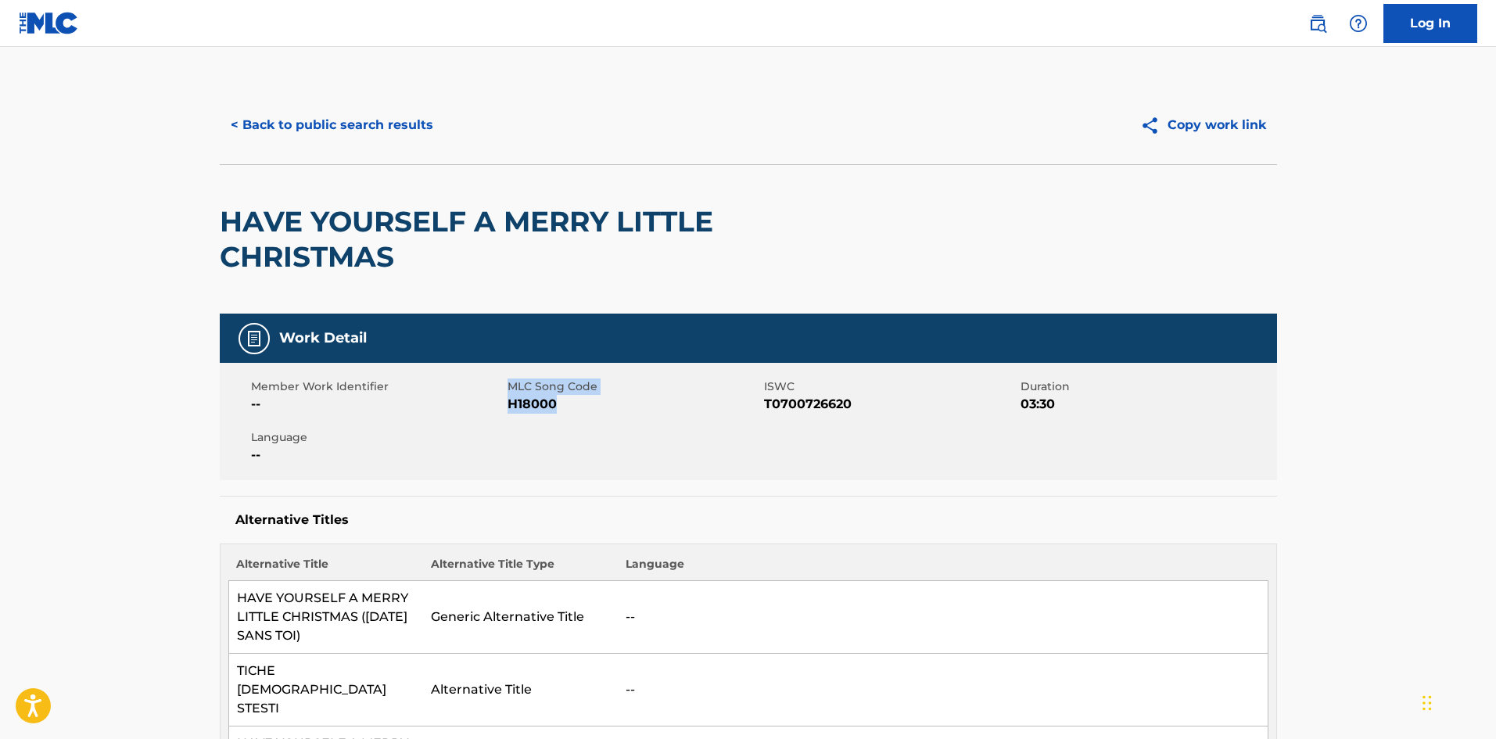
drag, startPoint x: 511, startPoint y: 382, endPoint x: 575, endPoint y: 402, distance: 67.0
click at [575, 402] on div "MLC Song Code H18000" at bounding box center [635, 395] width 256 height 35
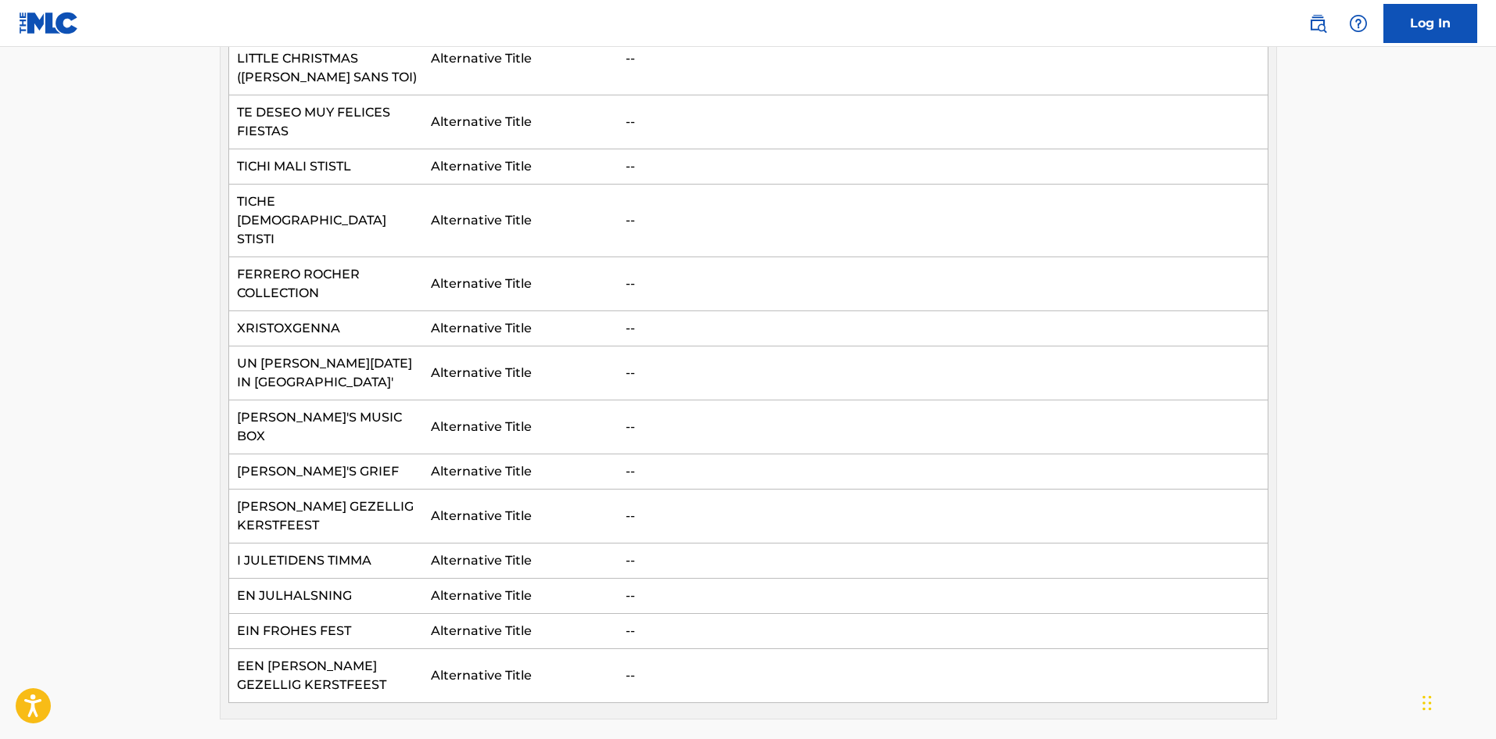
scroll to position [860, 0]
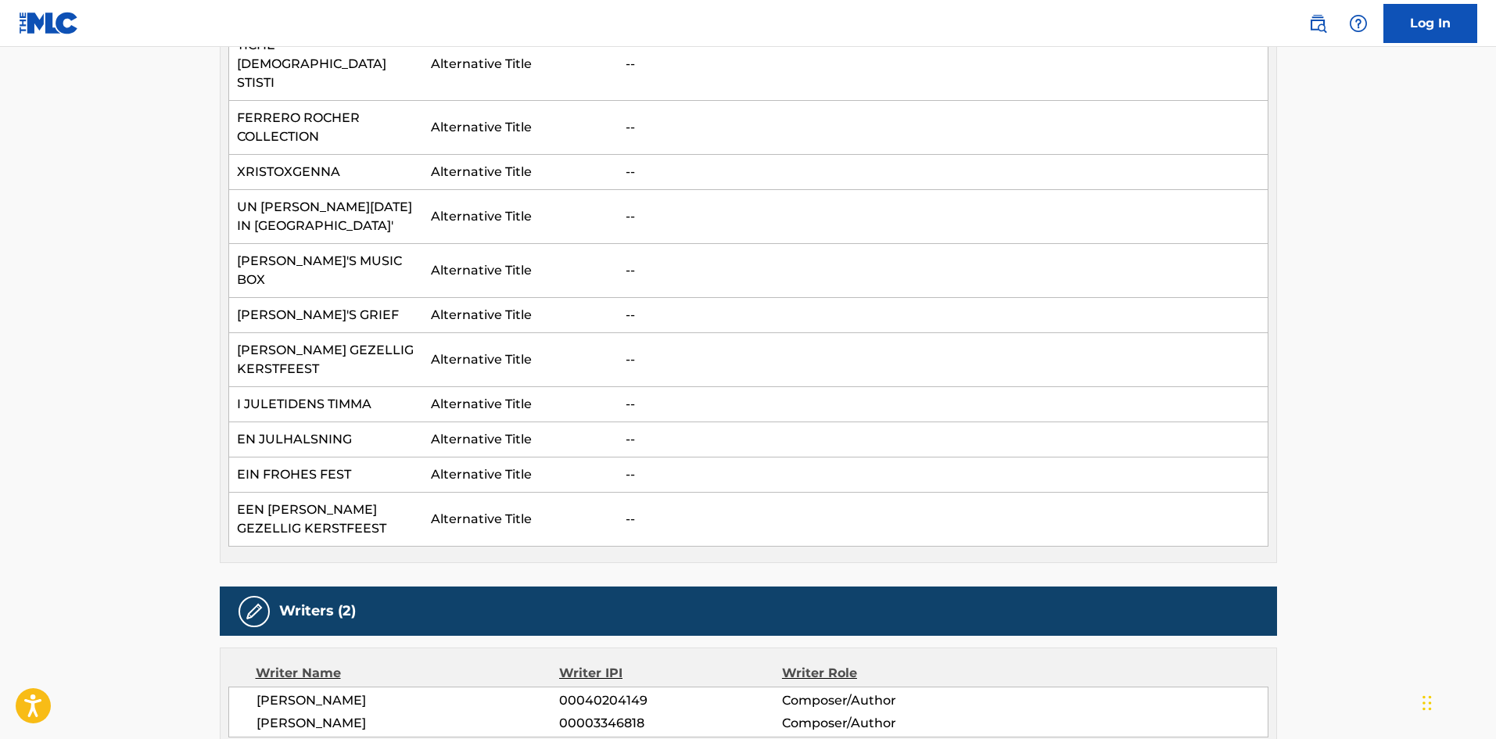
click at [517, 691] on span "[PERSON_NAME]" at bounding box center [407, 700] width 303 height 19
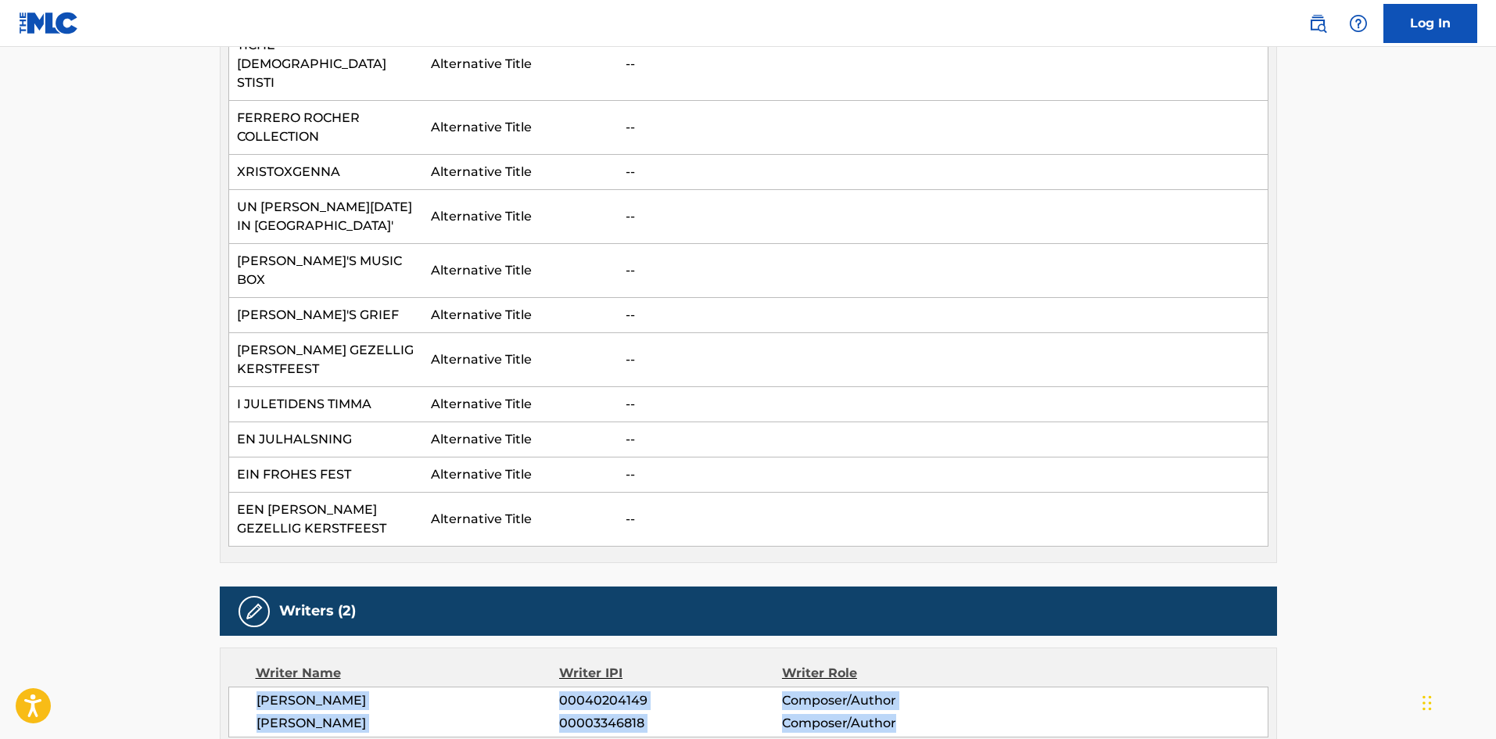
drag, startPoint x: 929, startPoint y: 602, endPoint x: 239, endPoint y: 586, distance: 689.8
click at [239, 686] on div "[PERSON_NAME] 00040204149 Composer/Author [PERSON_NAME] 00003346818 Composer/Au…" at bounding box center [748, 711] width 1040 height 51
copy div "[PERSON_NAME] 00040204149 Composer/Author [PERSON_NAME] 00003346818 Composer/Au…"
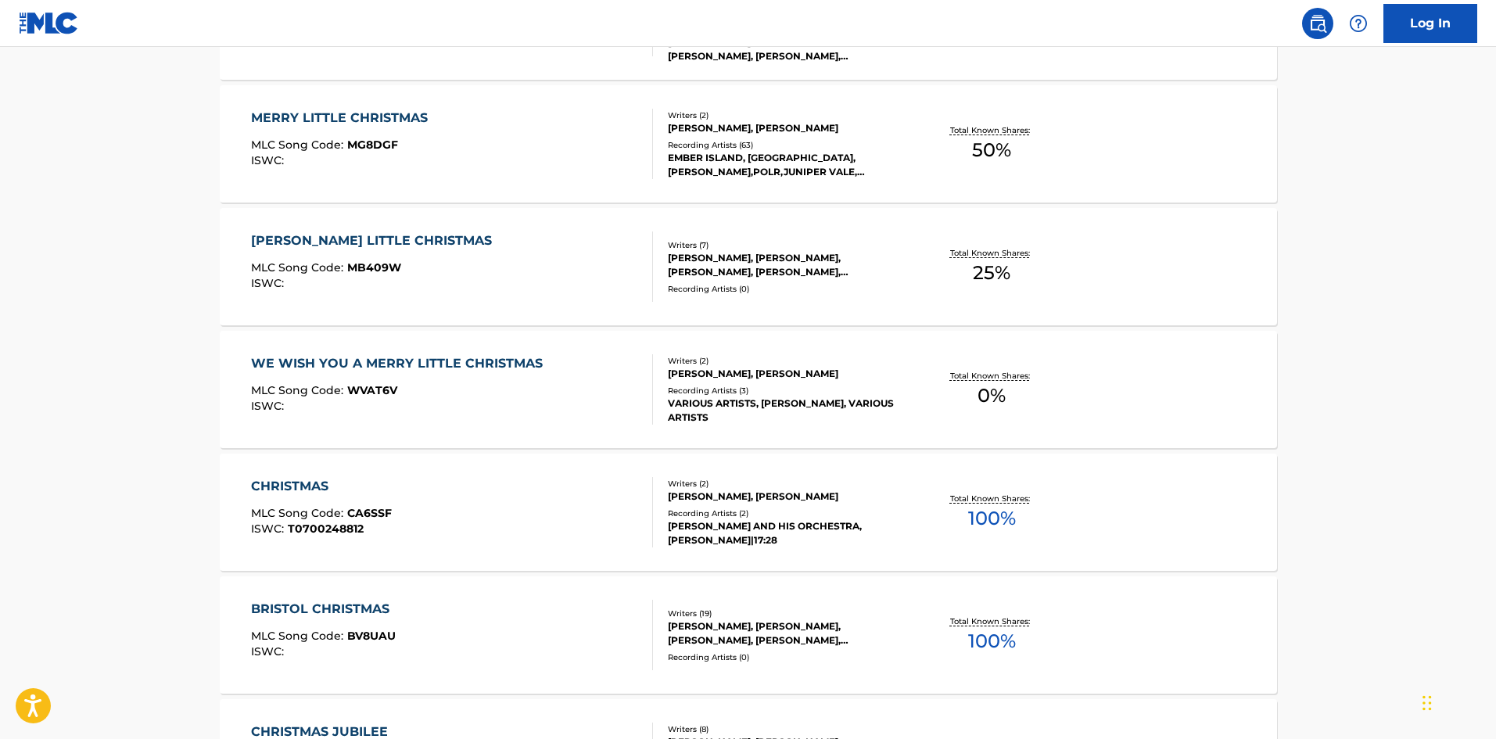
scroll to position [156, 0]
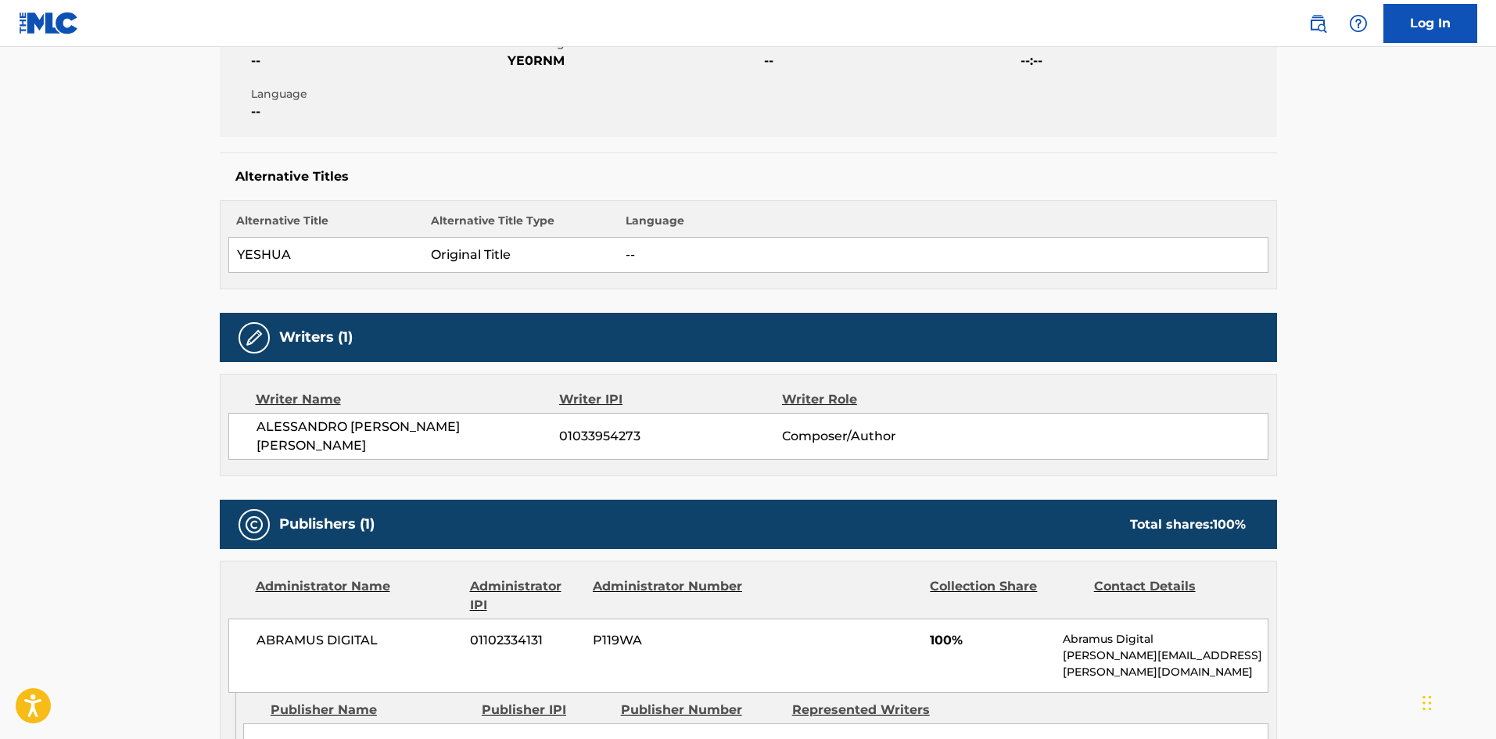
scroll to position [313, 0]
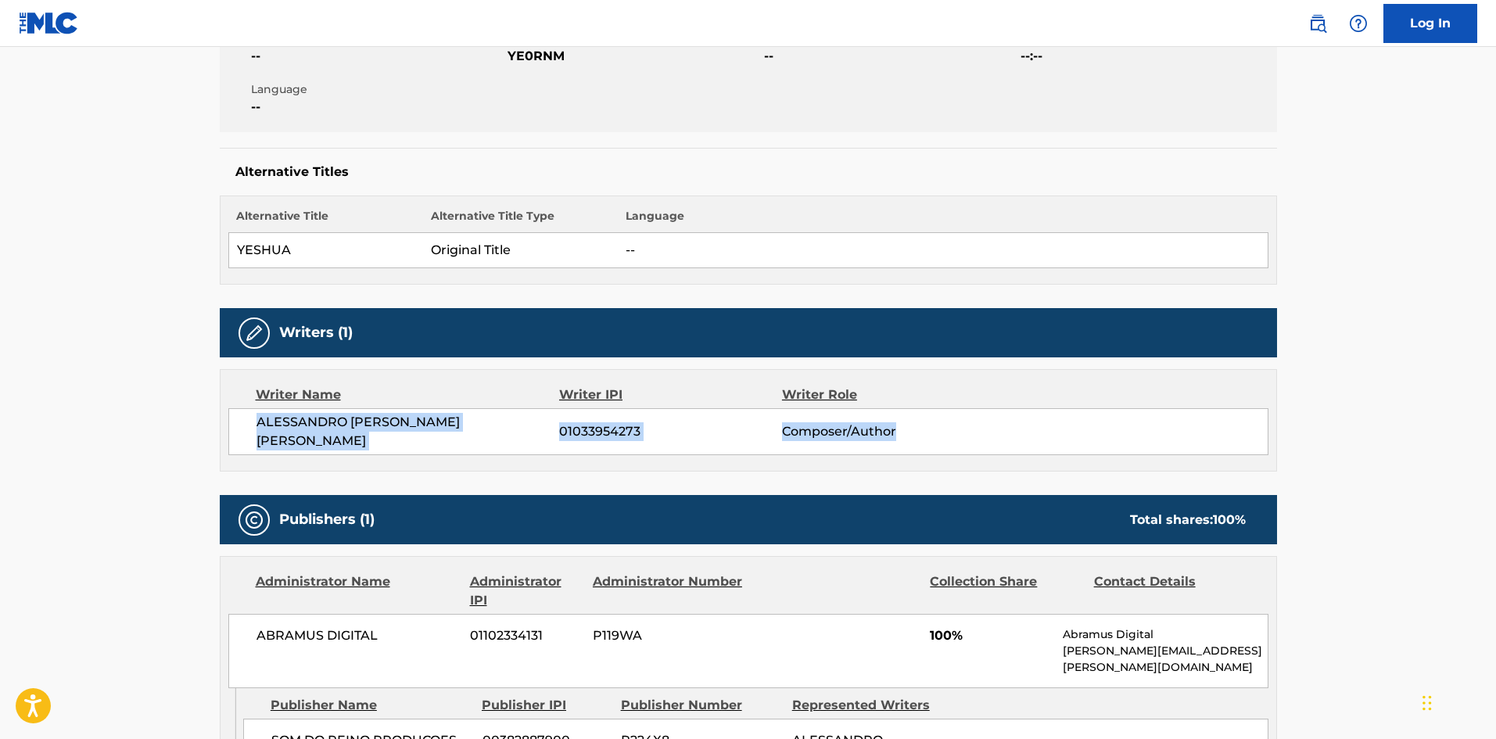
drag, startPoint x: 929, startPoint y: 435, endPoint x: 258, endPoint y: 421, distance: 671.0
click at [258, 421] on div "[PERSON_NAME] [PERSON_NAME] 01033954273 Composer/Author" at bounding box center [761, 432] width 1011 height 38
copy div "[PERSON_NAME] [PERSON_NAME] 01033954273 Composer/Author"
